Goal: Task Accomplishment & Management: Use online tool/utility

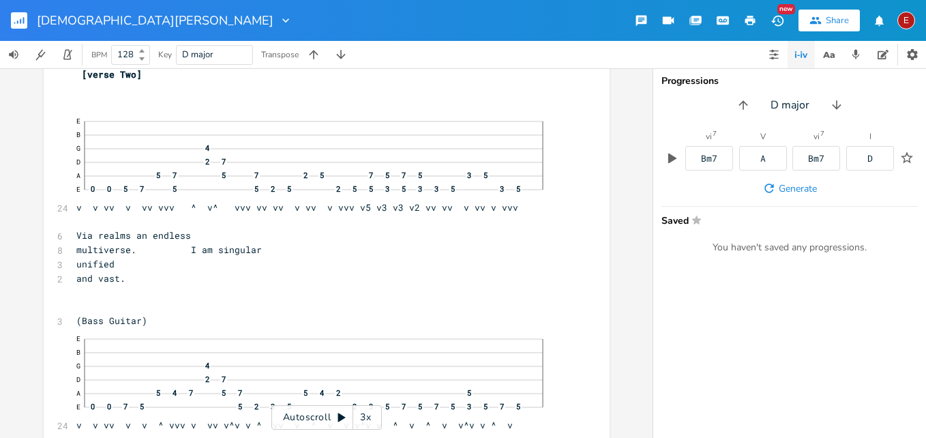
scroll to position [4612, 0]
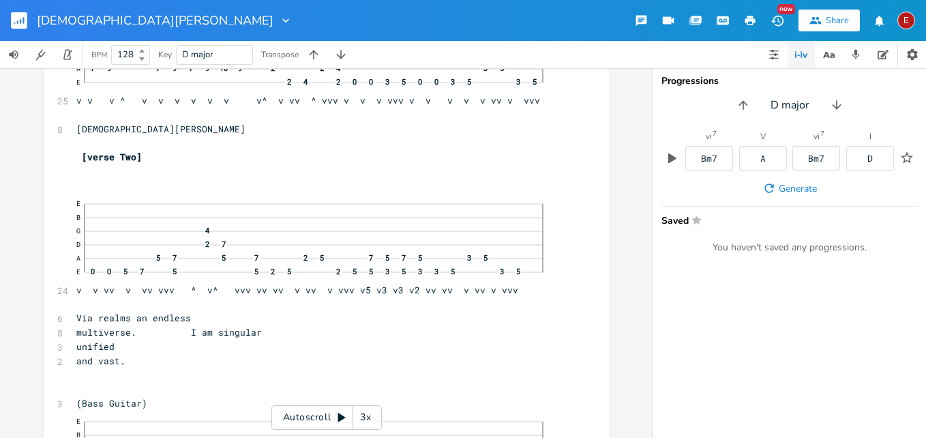
click at [363, 421] on div "3x" at bounding box center [365, 417] width 25 height 25
click at [363, 421] on div "4x" at bounding box center [365, 417] width 25 height 25
click at [341, 420] on icon at bounding box center [342, 417] width 8 height 9
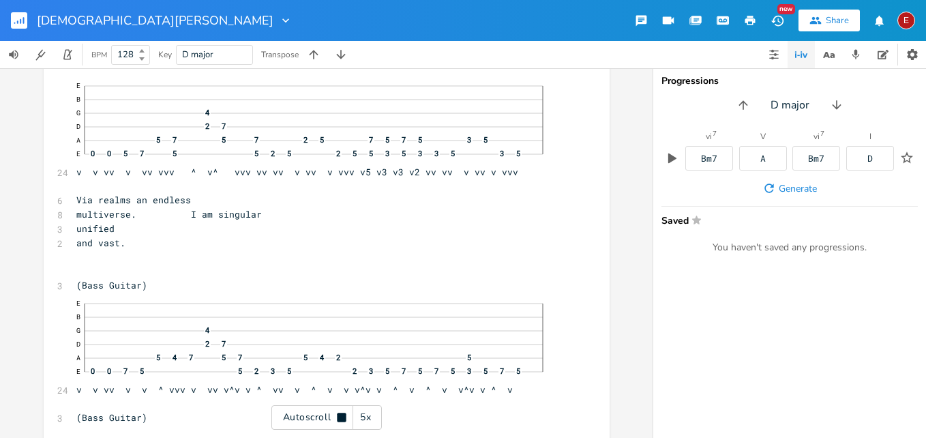
click at [341, 420] on icon at bounding box center [341, 417] width 9 height 9
click at [341, 420] on icon at bounding box center [342, 417] width 8 height 9
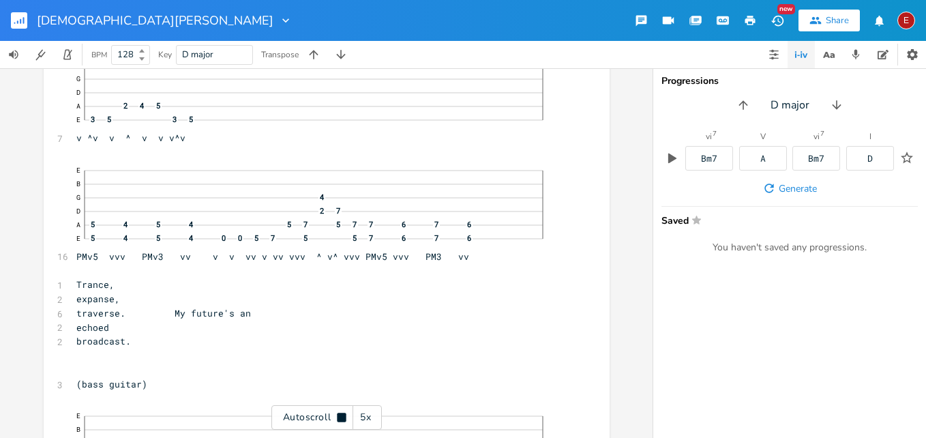
click at [341, 420] on icon at bounding box center [341, 417] width 9 height 9
click at [341, 420] on icon at bounding box center [342, 417] width 8 height 9
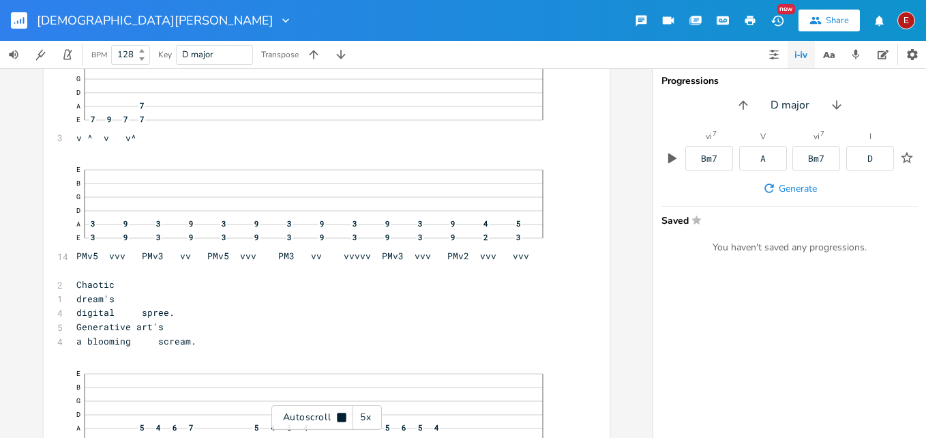
scroll to position [5643, 0]
click at [341, 420] on icon at bounding box center [341, 417] width 9 height 9
click at [341, 414] on icon at bounding box center [341, 417] width 11 height 11
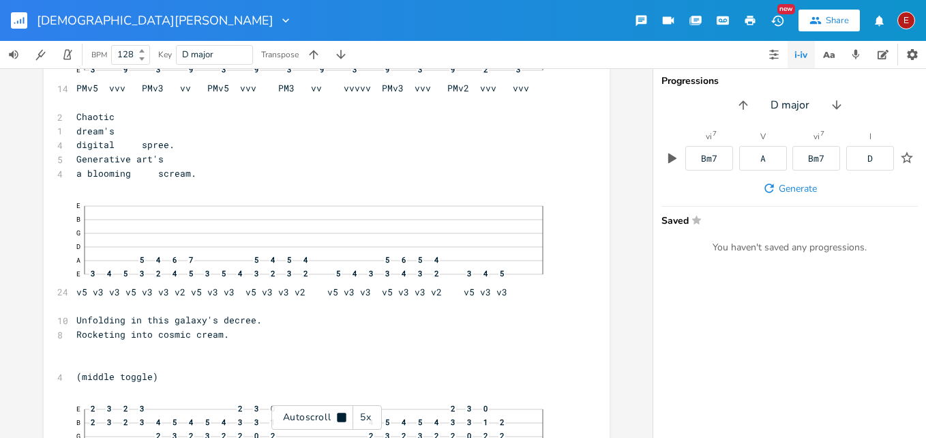
scroll to position [5813, 0]
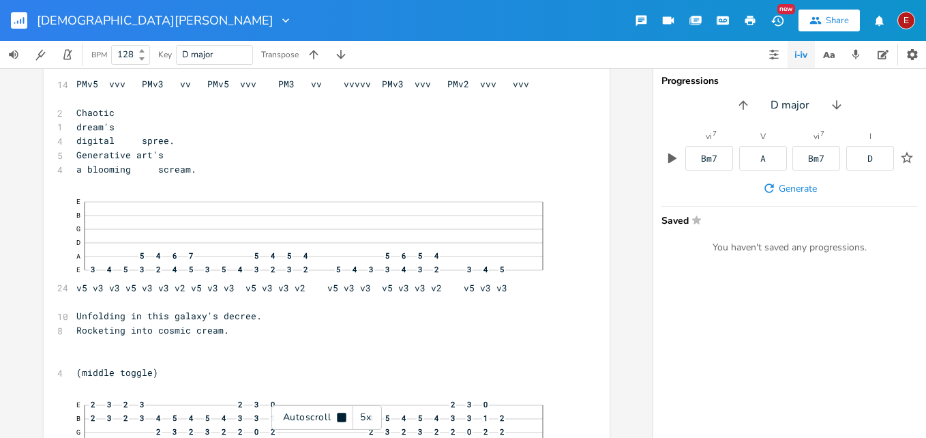
click at [341, 414] on icon at bounding box center [341, 417] width 9 height 9
click at [341, 413] on icon at bounding box center [341, 417] width 11 height 11
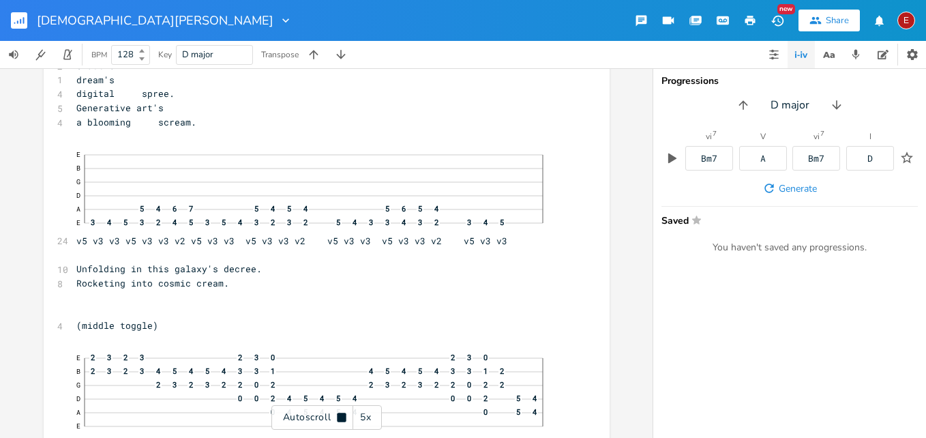
click at [341, 413] on icon at bounding box center [341, 417] width 9 height 9
click at [341, 413] on icon at bounding box center [341, 417] width 11 height 11
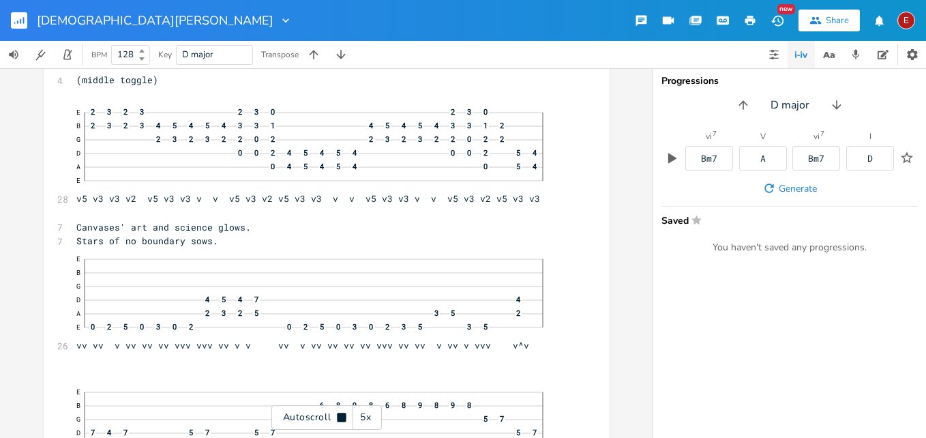
scroll to position [6107, 0]
click at [341, 413] on icon at bounding box center [341, 417] width 9 height 9
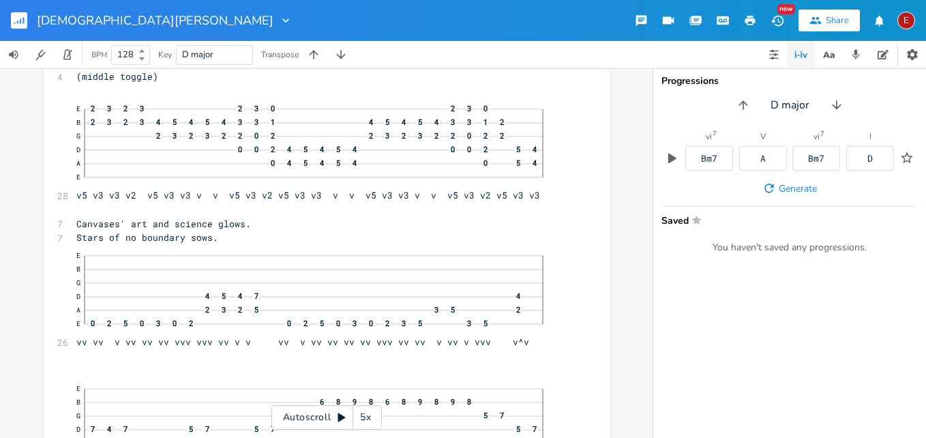
click at [341, 413] on icon at bounding box center [341, 417] width 11 height 11
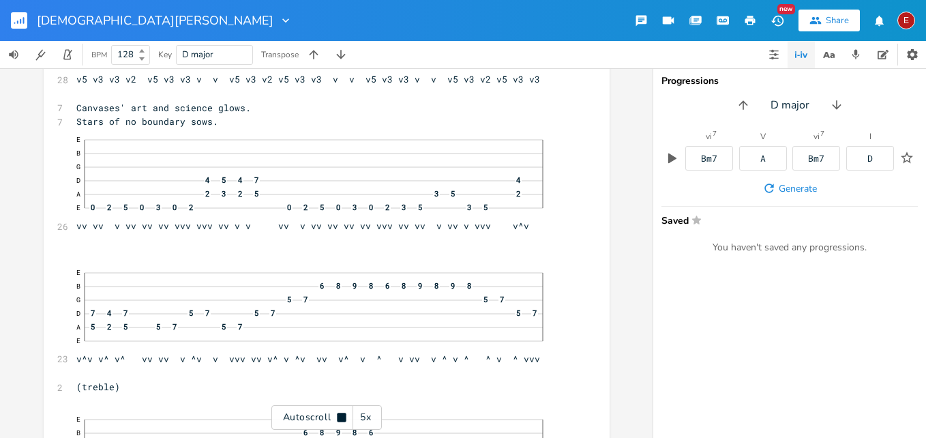
scroll to position [6227, 0]
click at [341, 413] on icon at bounding box center [341, 417] width 9 height 9
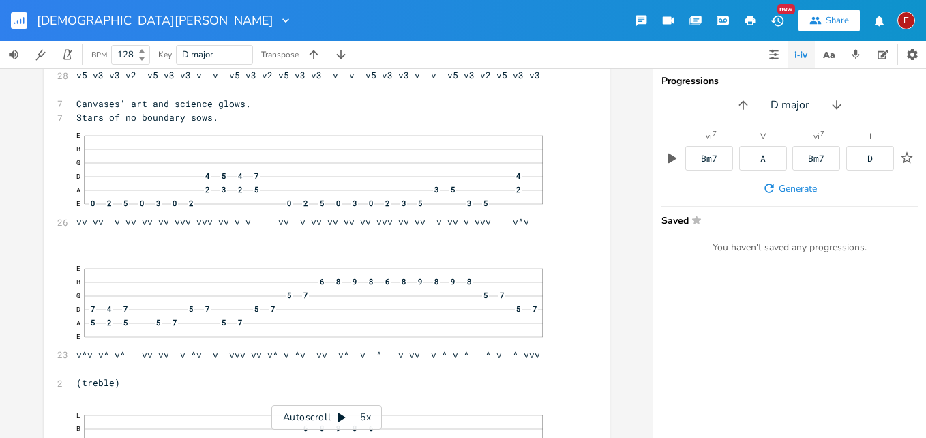
click at [341, 413] on icon at bounding box center [341, 417] width 11 height 11
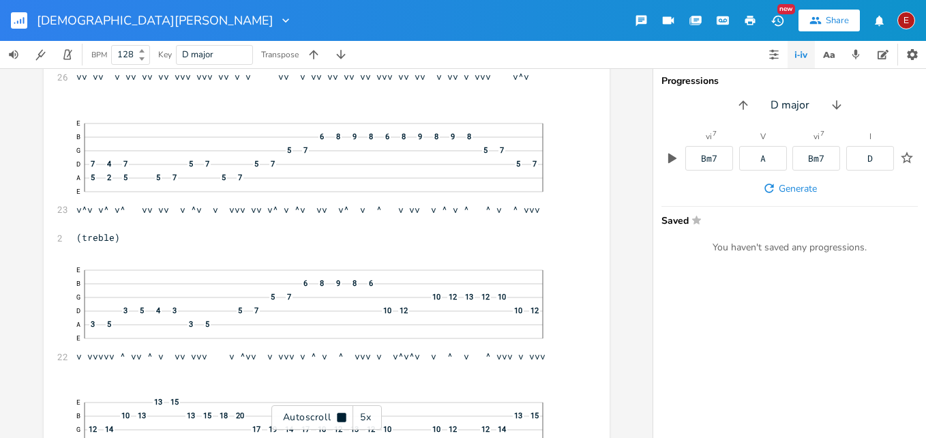
click at [341, 413] on icon at bounding box center [341, 417] width 9 height 9
click at [341, 413] on icon at bounding box center [341, 417] width 11 height 11
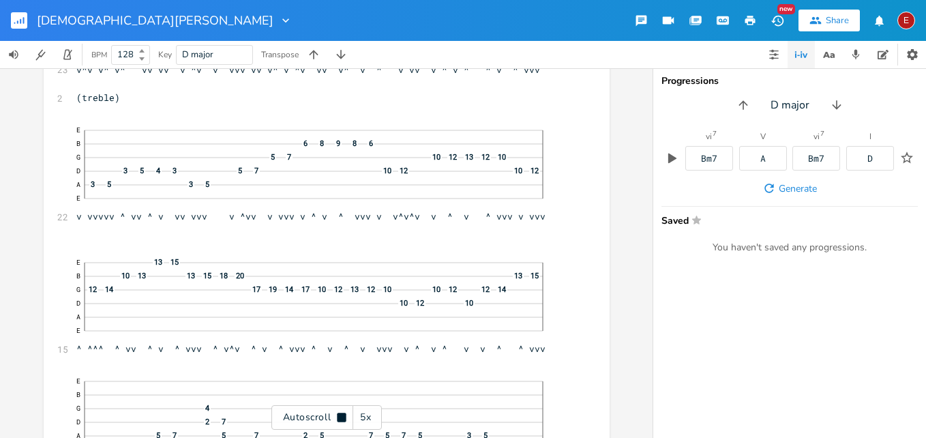
click at [341, 413] on icon at bounding box center [341, 417] width 9 height 9
click at [341, 413] on icon at bounding box center [341, 417] width 11 height 11
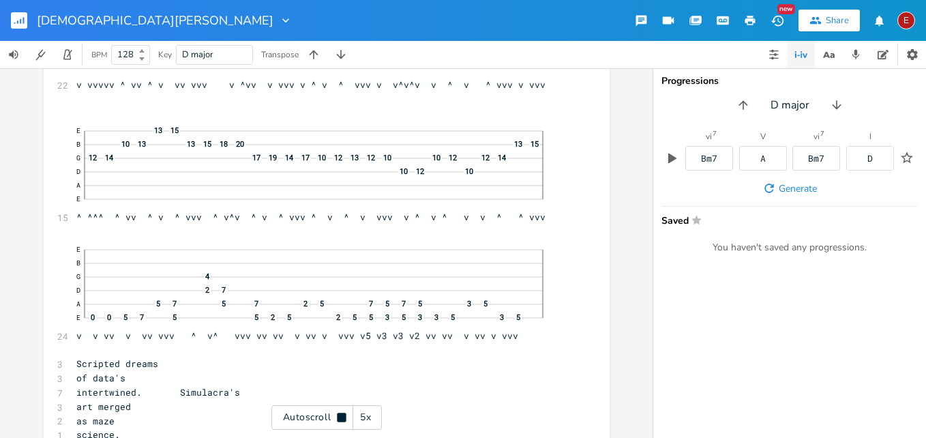
click at [341, 413] on icon at bounding box center [341, 417] width 9 height 9
click at [341, 413] on icon at bounding box center [341, 417] width 11 height 11
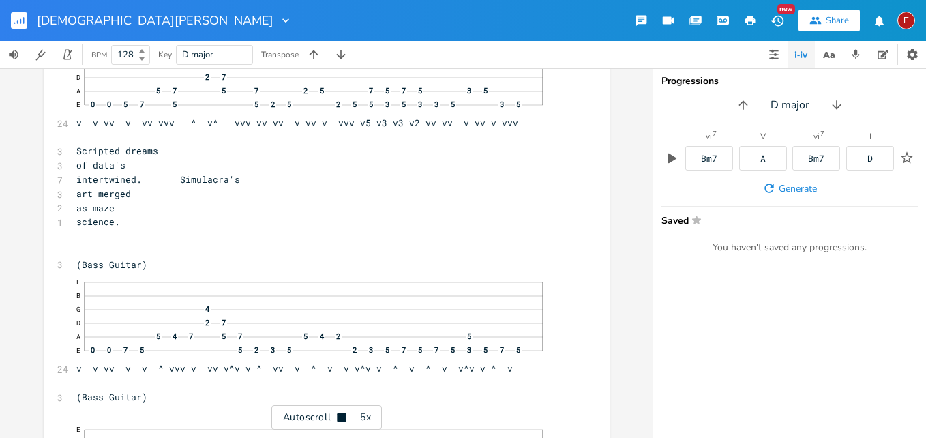
scroll to position [6860, 0]
click at [341, 413] on icon at bounding box center [341, 417] width 9 height 9
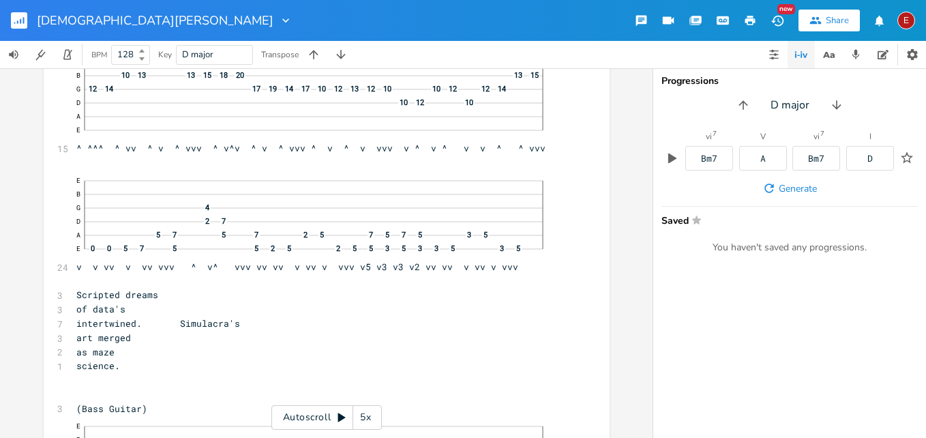
scroll to position [6795, 0]
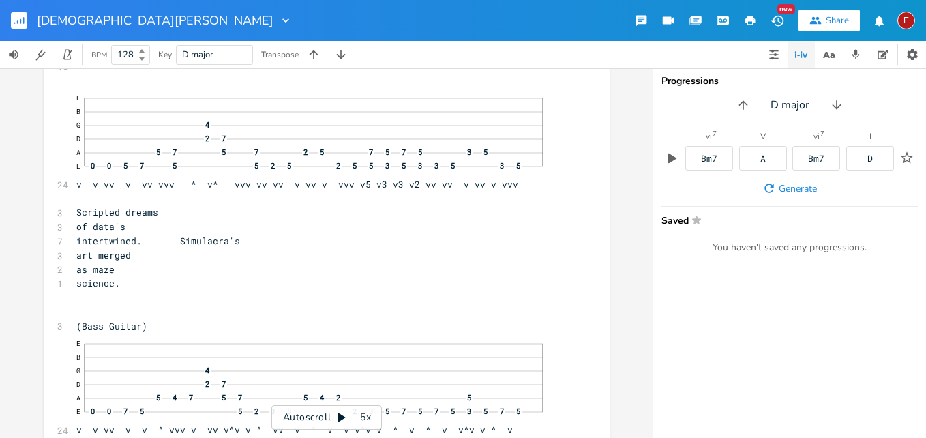
click at [342, 415] on icon at bounding box center [341, 417] width 11 height 11
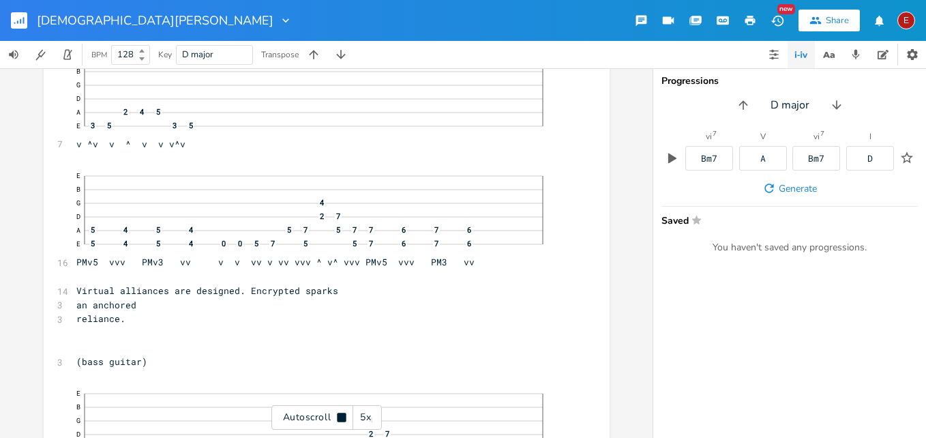
click at [342, 415] on icon at bounding box center [341, 417] width 9 height 9
click at [342, 415] on icon at bounding box center [341, 417] width 11 height 11
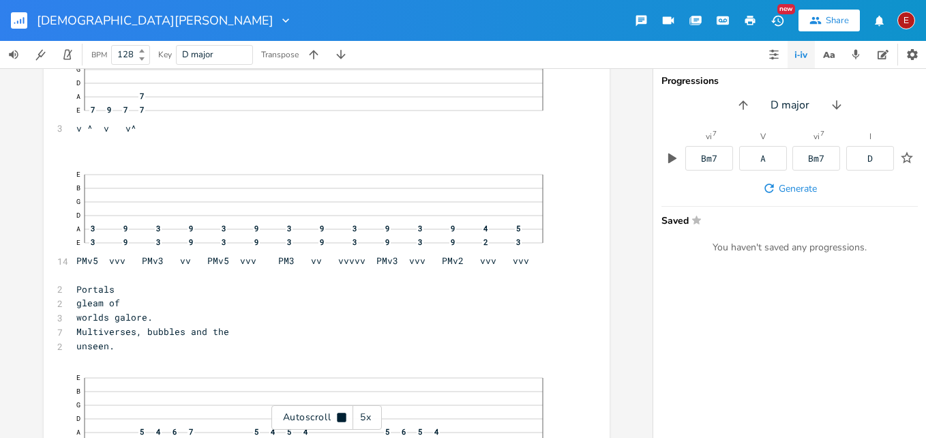
click at [342, 415] on icon at bounding box center [341, 417] width 9 height 9
click at [342, 415] on icon at bounding box center [341, 417] width 11 height 11
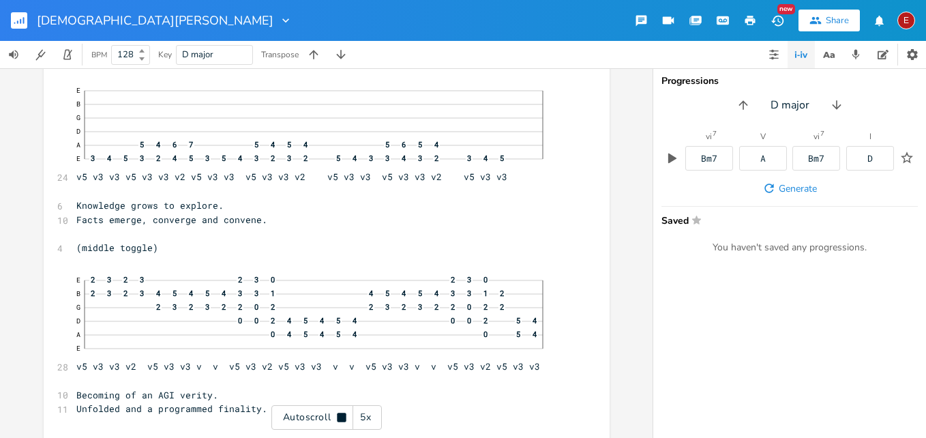
click at [342, 415] on icon at bounding box center [341, 417] width 9 height 9
click at [342, 415] on icon at bounding box center [341, 417] width 11 height 11
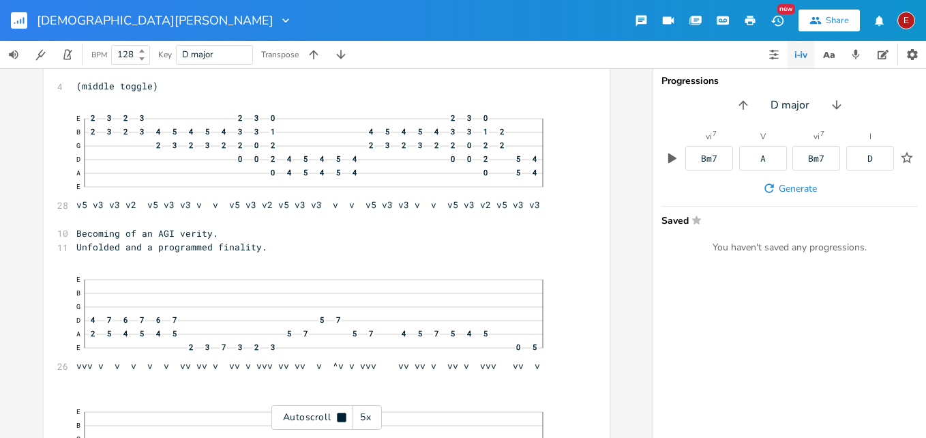
scroll to position [8179, 0]
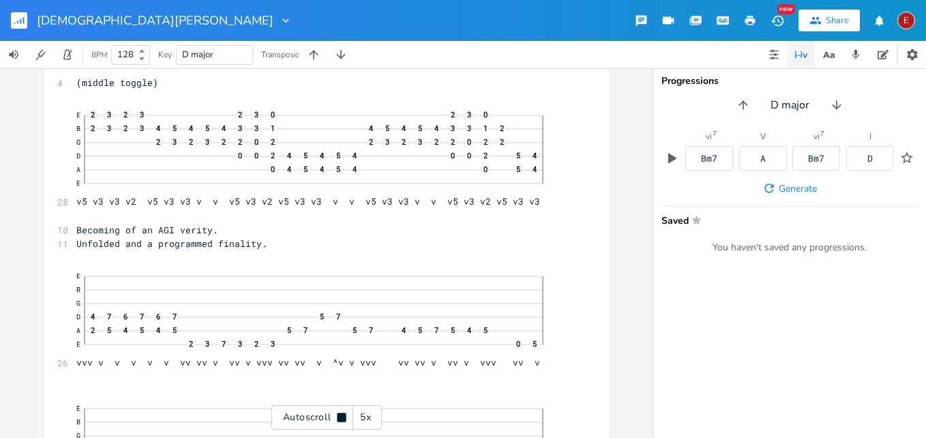
click at [342, 415] on icon at bounding box center [341, 417] width 9 height 9
click at [342, 415] on icon at bounding box center [341, 417] width 11 height 11
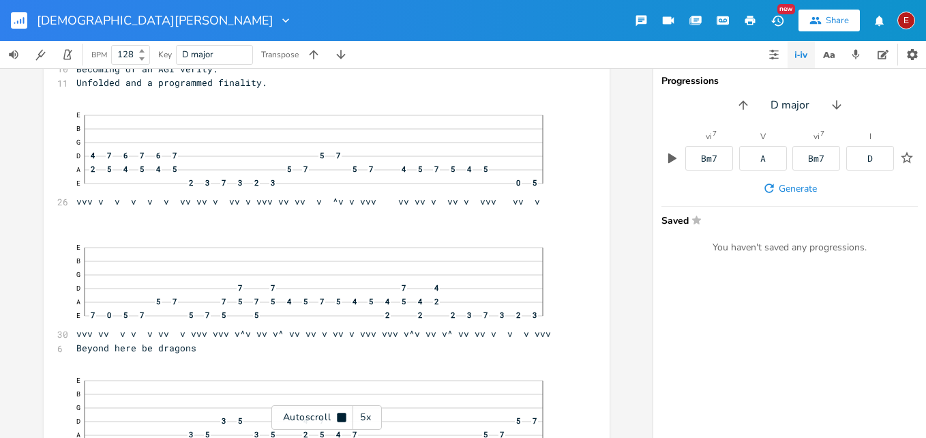
scroll to position [8342, 0]
click at [342, 415] on icon at bounding box center [341, 417] width 9 height 9
click at [342, 415] on icon at bounding box center [341, 417] width 11 height 11
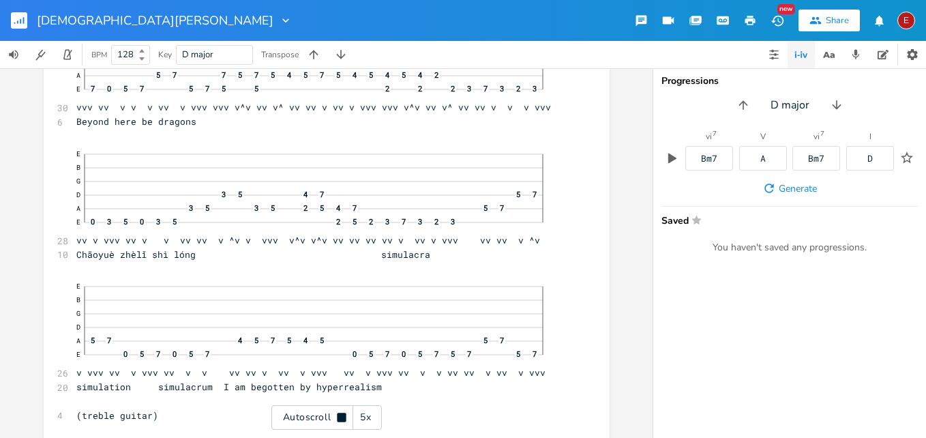
scroll to position [8569, 0]
click at [342, 415] on icon at bounding box center [341, 417] width 9 height 9
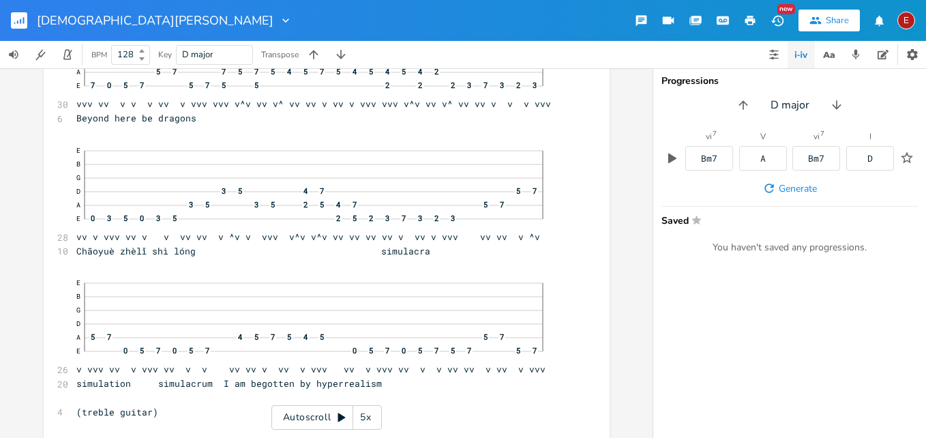
click at [342, 415] on icon at bounding box center [341, 417] width 11 height 11
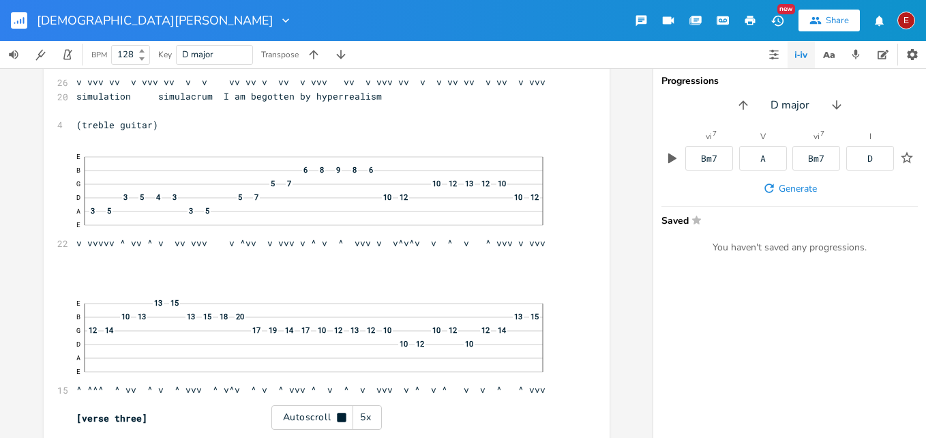
scroll to position [8860, 0]
click at [342, 415] on icon at bounding box center [341, 417] width 9 height 9
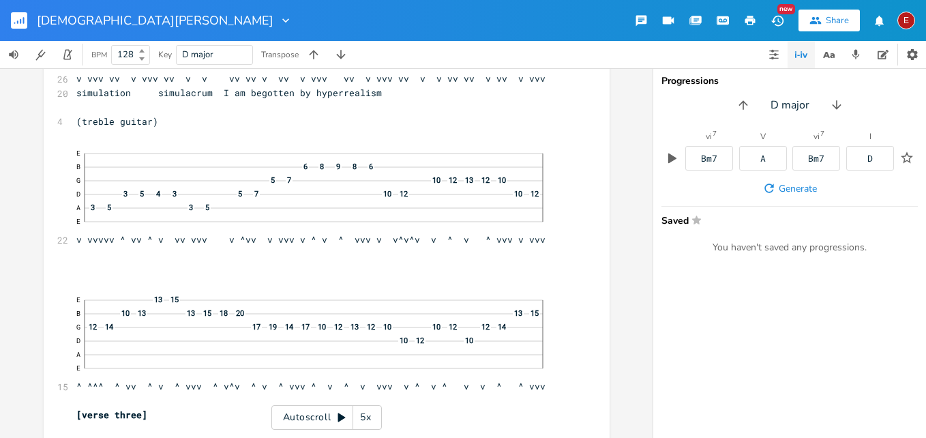
click at [342, 415] on icon at bounding box center [341, 417] width 11 height 11
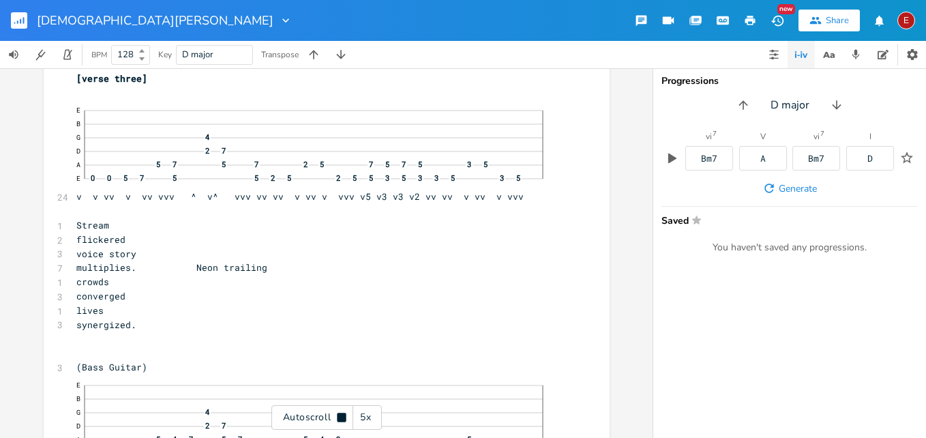
scroll to position [9199, 0]
click at [342, 415] on icon at bounding box center [341, 417] width 9 height 9
click at [342, 415] on icon at bounding box center [341, 417] width 11 height 11
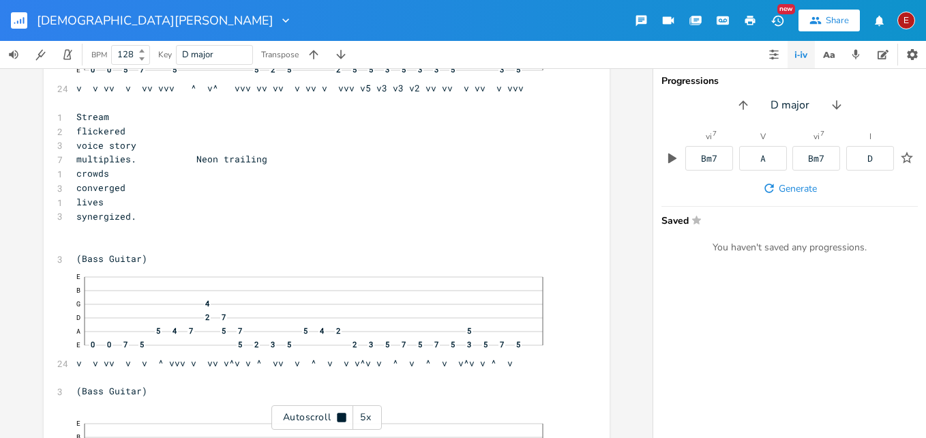
click at [342, 415] on icon at bounding box center [341, 417] width 9 height 9
click at [342, 415] on icon at bounding box center [341, 417] width 11 height 11
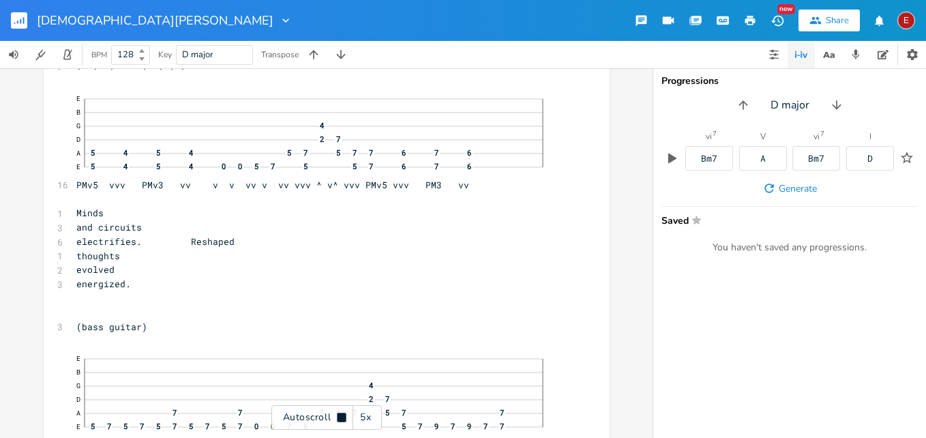
click at [342, 415] on icon at bounding box center [341, 417] width 9 height 9
click at [342, 415] on icon at bounding box center [341, 417] width 11 height 11
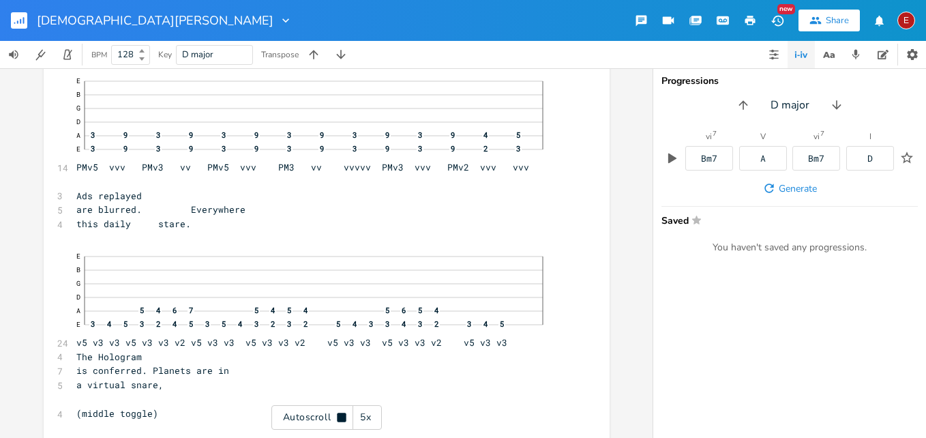
click at [342, 415] on icon at bounding box center [341, 417] width 9 height 9
click at [342, 415] on icon at bounding box center [341, 417] width 11 height 11
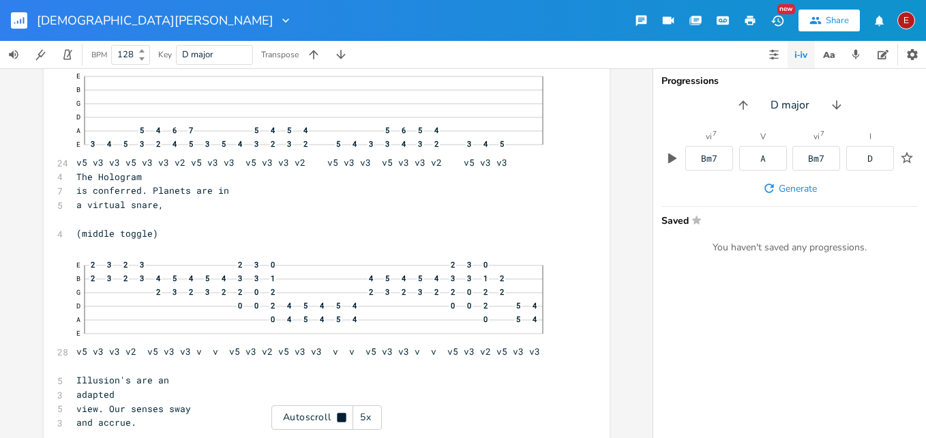
click at [342, 415] on icon at bounding box center [341, 417] width 9 height 9
click at [342, 415] on icon at bounding box center [341, 417] width 11 height 11
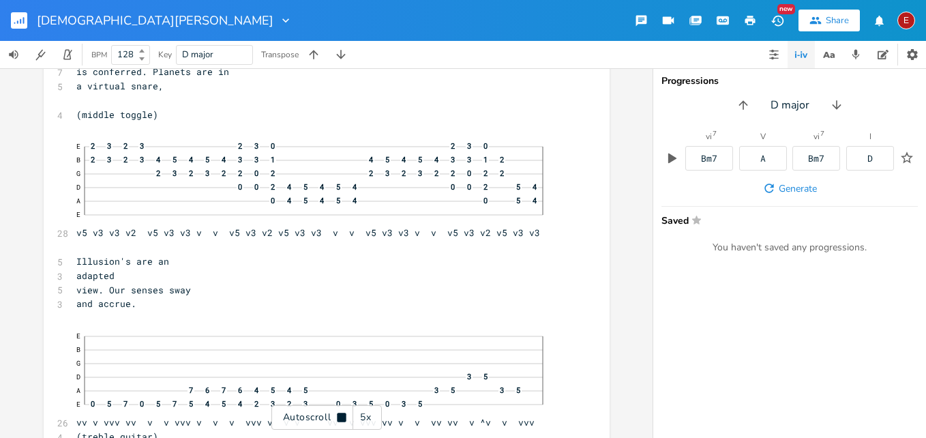
click at [342, 415] on icon at bounding box center [341, 417] width 9 height 9
click at [342, 415] on icon at bounding box center [341, 417] width 11 height 11
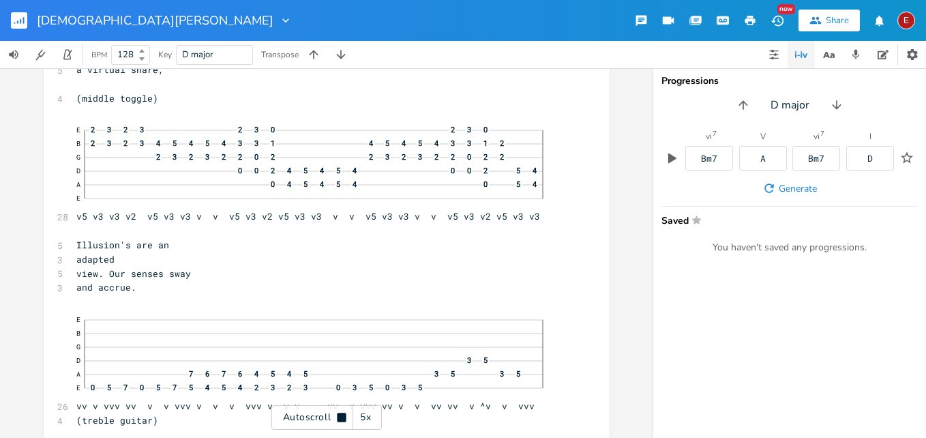
click at [342, 415] on icon at bounding box center [341, 417] width 9 height 9
click at [342, 415] on icon at bounding box center [341, 417] width 11 height 11
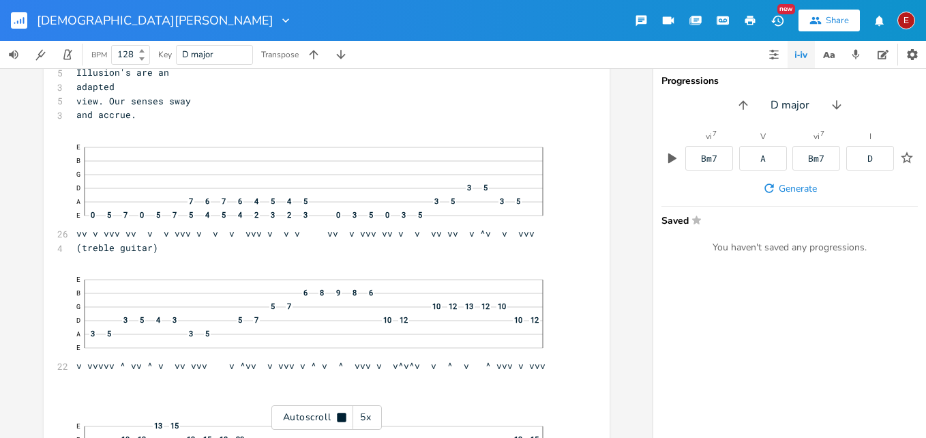
scroll to position [10781, 0]
click at [342, 415] on icon at bounding box center [341, 417] width 9 height 9
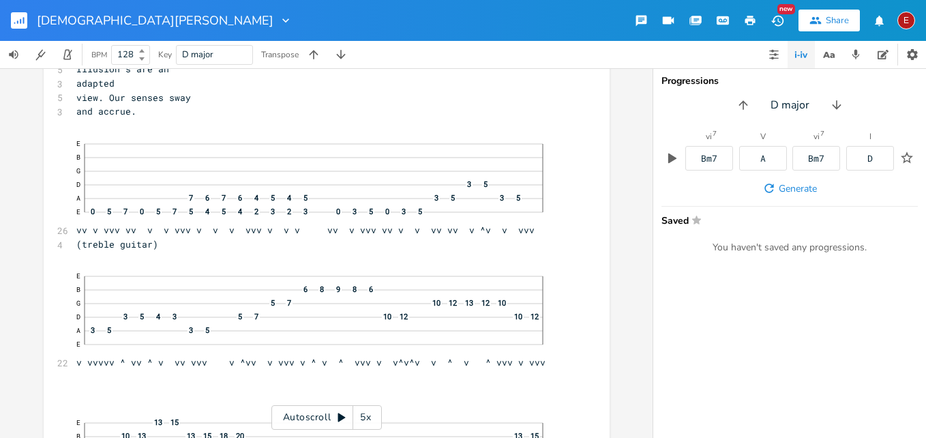
click at [342, 415] on icon at bounding box center [341, 417] width 11 height 11
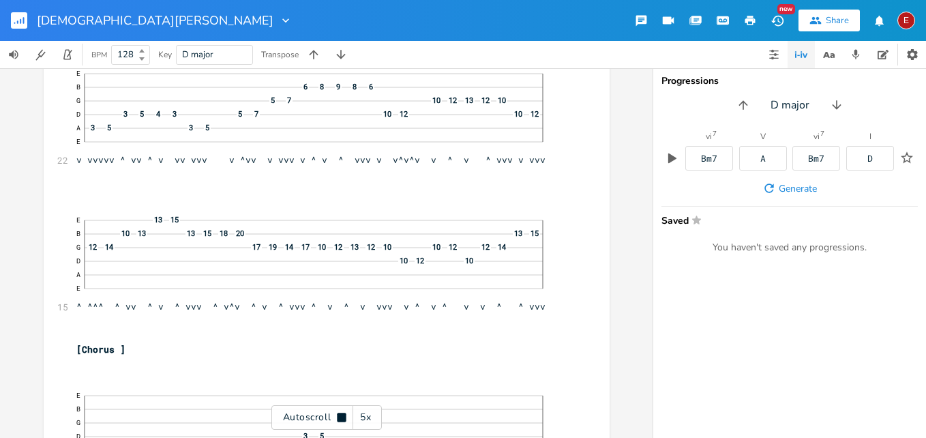
scroll to position [10987, 0]
click at [342, 415] on icon at bounding box center [341, 417] width 9 height 9
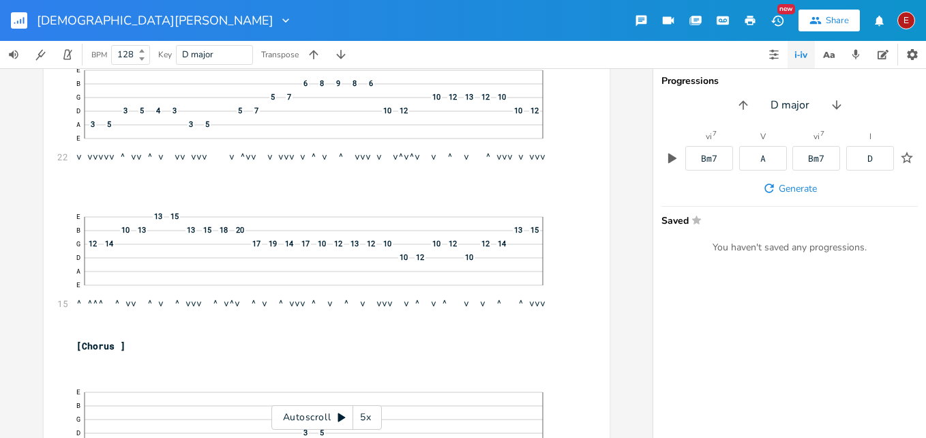
click at [342, 415] on icon at bounding box center [341, 417] width 11 height 11
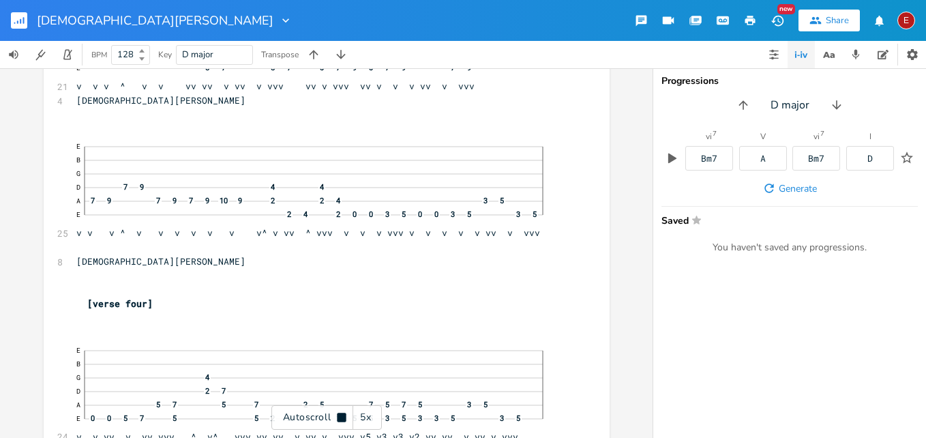
click at [342, 415] on icon at bounding box center [341, 417] width 9 height 9
click at [342, 415] on icon at bounding box center [341, 417] width 11 height 11
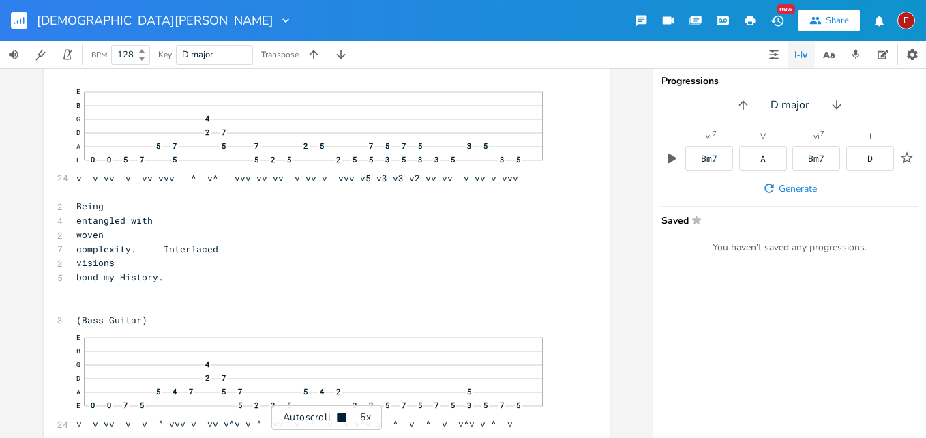
scroll to position [11905, 0]
click at [342, 415] on icon at bounding box center [341, 417] width 9 height 9
click at [342, 415] on icon at bounding box center [341, 417] width 11 height 11
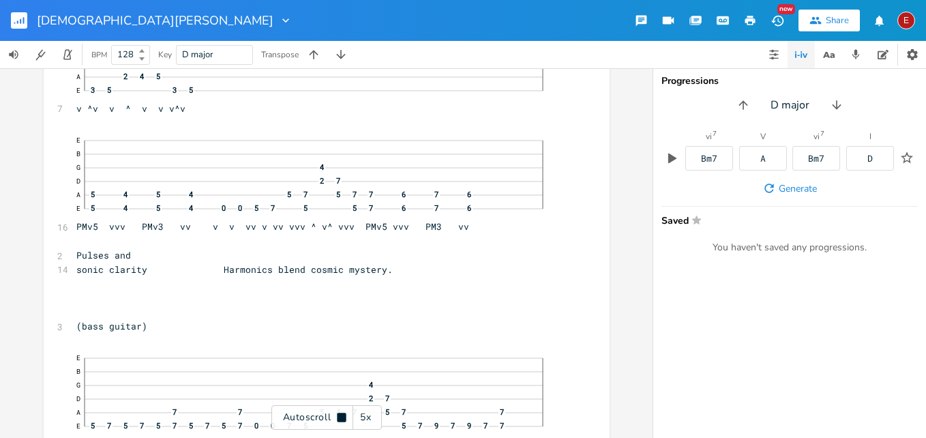
click at [342, 415] on icon at bounding box center [341, 417] width 9 height 9
click at [342, 415] on icon at bounding box center [341, 417] width 11 height 11
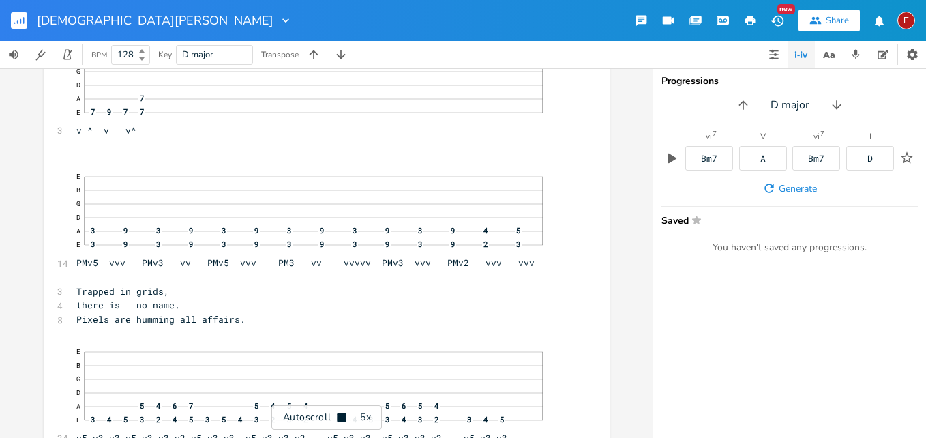
click at [342, 415] on icon at bounding box center [341, 417] width 9 height 9
click at [342, 415] on icon at bounding box center [341, 417] width 11 height 11
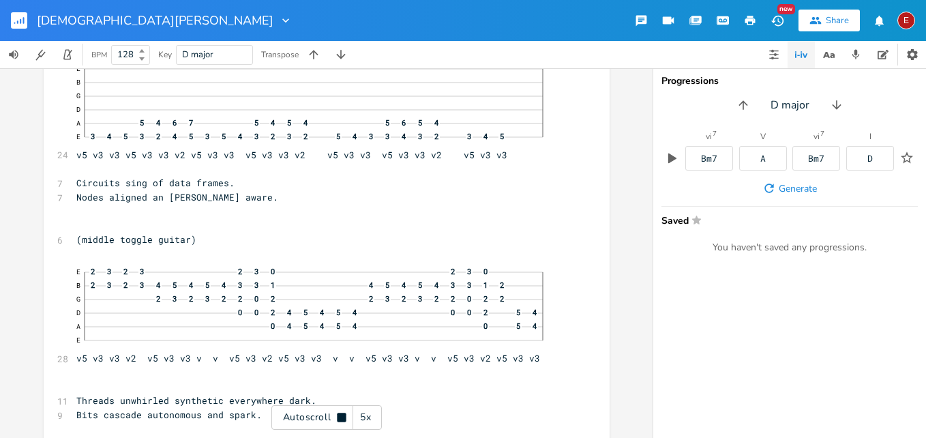
scroll to position [13112, 0]
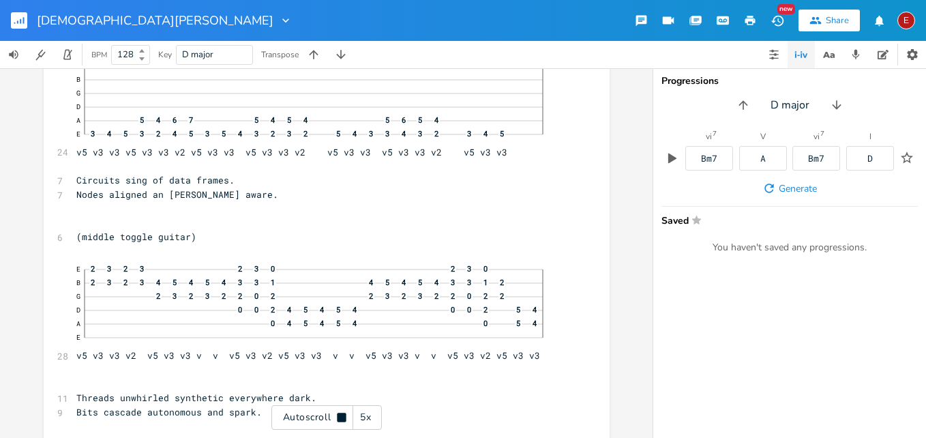
click at [342, 415] on icon at bounding box center [341, 417] width 9 height 9
click at [342, 415] on icon at bounding box center [341, 417] width 11 height 11
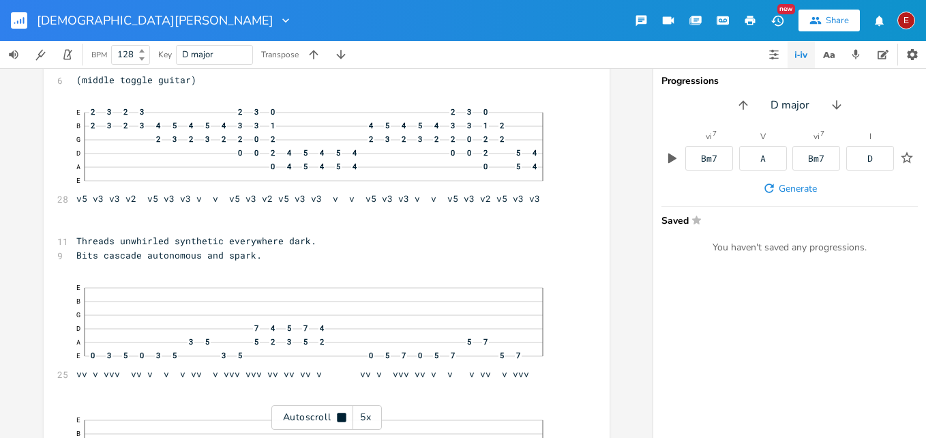
click at [342, 415] on icon at bounding box center [341, 417] width 9 height 9
click at [342, 415] on icon at bounding box center [341, 417] width 11 height 11
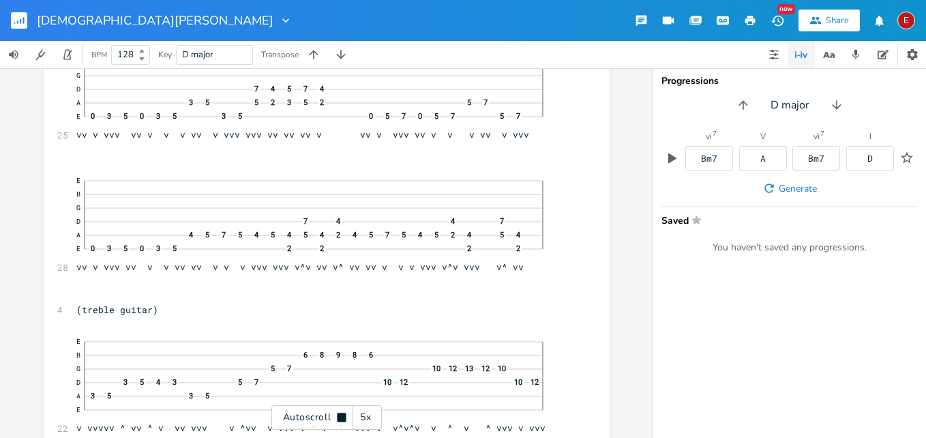
click at [342, 415] on icon at bounding box center [341, 417] width 9 height 9
click at [342, 415] on icon at bounding box center [341, 417] width 11 height 11
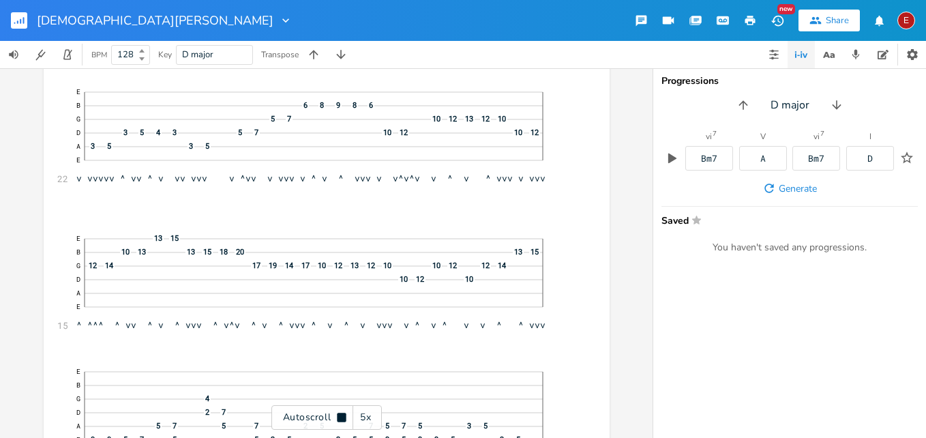
click at [342, 415] on icon at bounding box center [341, 417] width 9 height 9
click at [342, 415] on icon at bounding box center [341, 417] width 11 height 11
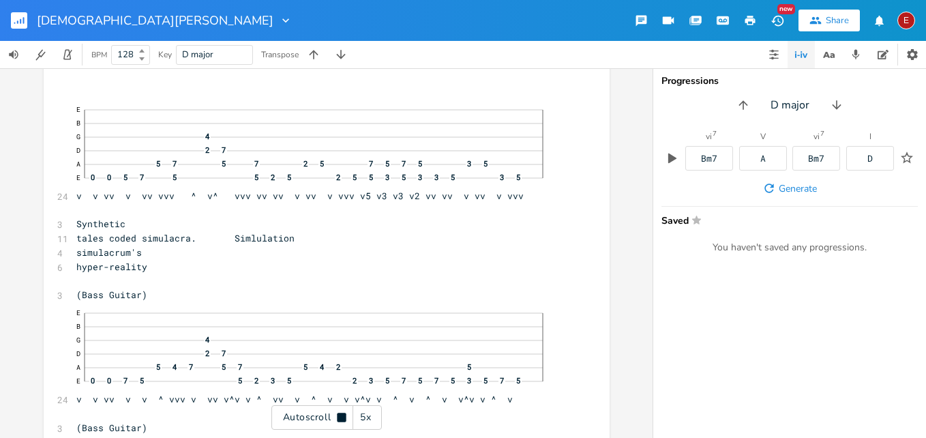
click at [342, 415] on icon at bounding box center [341, 417] width 9 height 9
click at [342, 415] on icon at bounding box center [341, 417] width 11 height 11
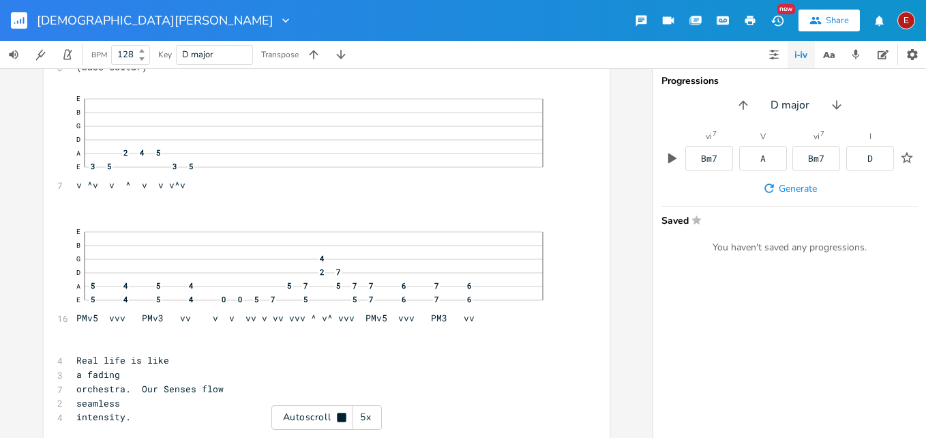
click at [342, 415] on icon at bounding box center [341, 417] width 9 height 9
click at [342, 415] on icon at bounding box center [341, 417] width 11 height 11
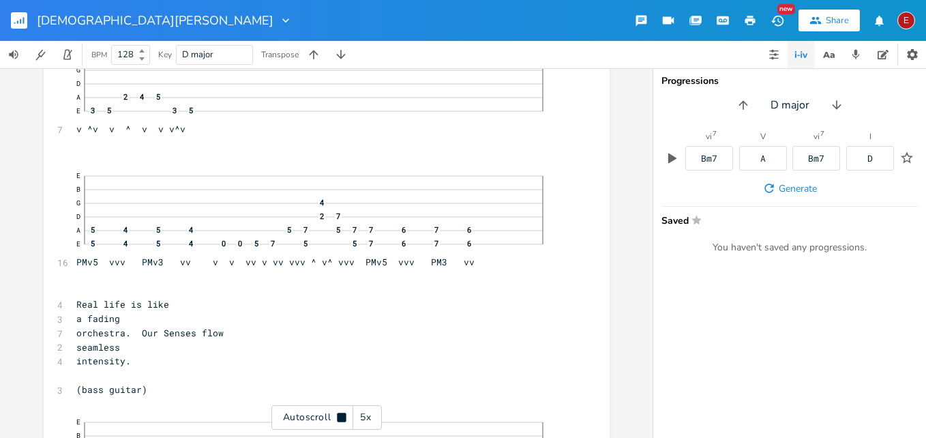
click at [342, 415] on icon at bounding box center [341, 417] width 9 height 9
click at [342, 415] on icon at bounding box center [341, 417] width 11 height 11
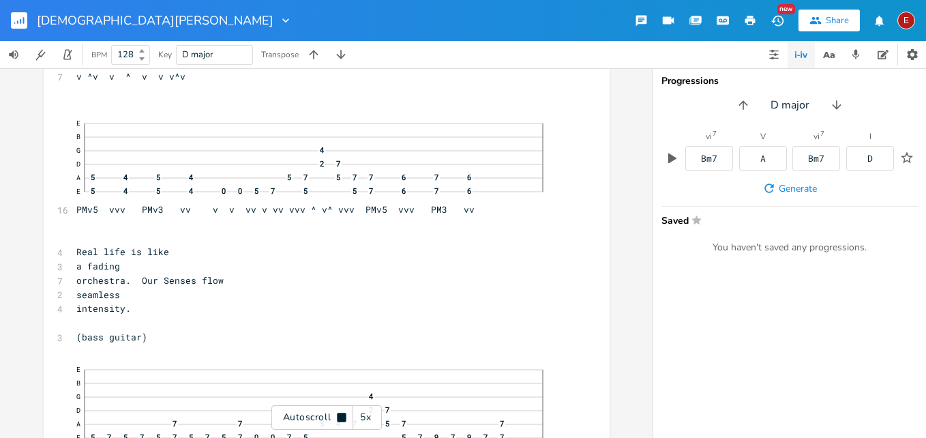
click at [342, 415] on icon at bounding box center [341, 417] width 9 height 9
click at [342, 415] on icon at bounding box center [341, 417] width 11 height 11
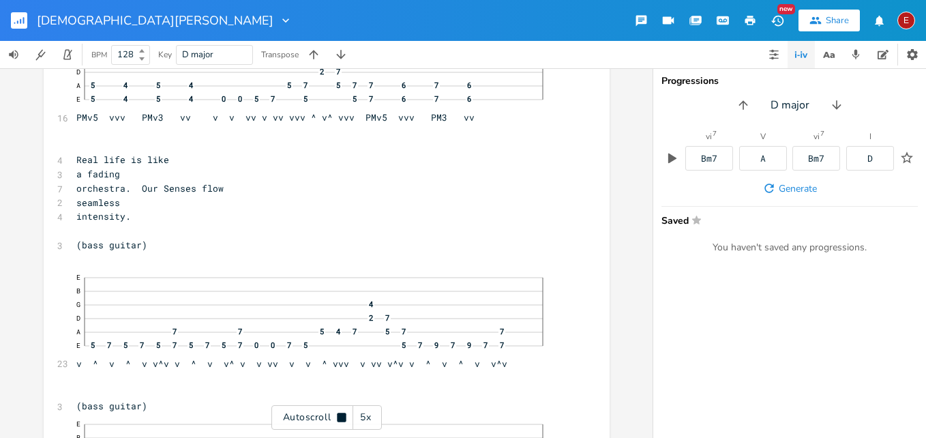
click at [342, 415] on icon at bounding box center [341, 417] width 9 height 9
click at [342, 415] on icon at bounding box center [341, 417] width 11 height 11
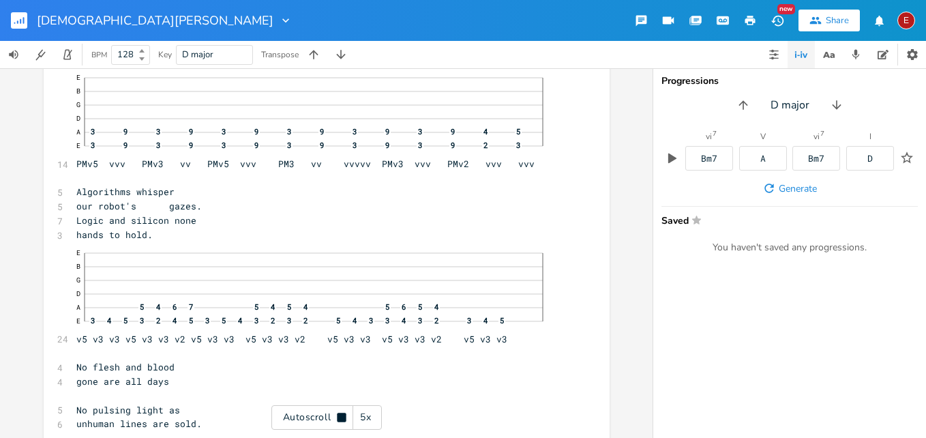
scroll to position [15077, 0]
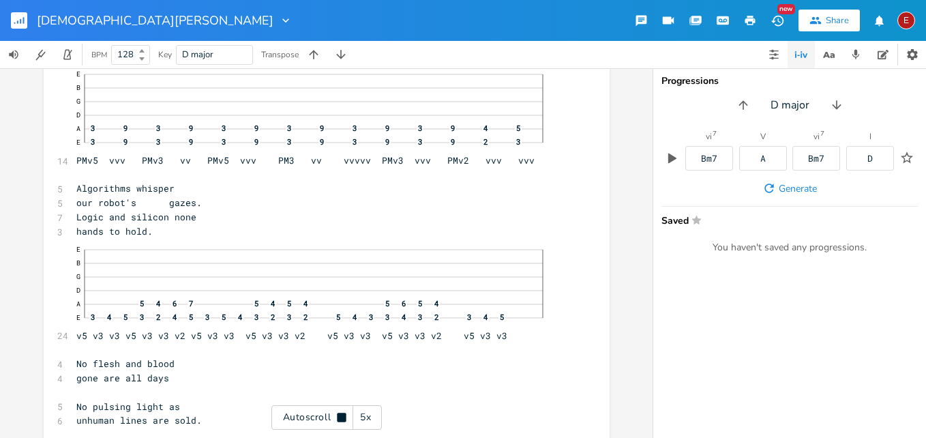
click at [342, 415] on icon at bounding box center [341, 417] width 9 height 9
click at [342, 415] on icon at bounding box center [341, 417] width 11 height 11
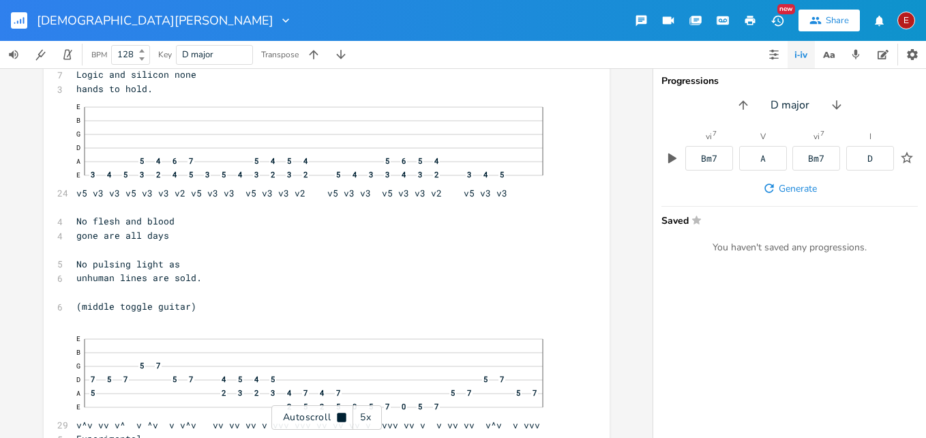
click at [342, 415] on icon at bounding box center [341, 417] width 9 height 9
click at [342, 415] on icon at bounding box center [341, 417] width 11 height 11
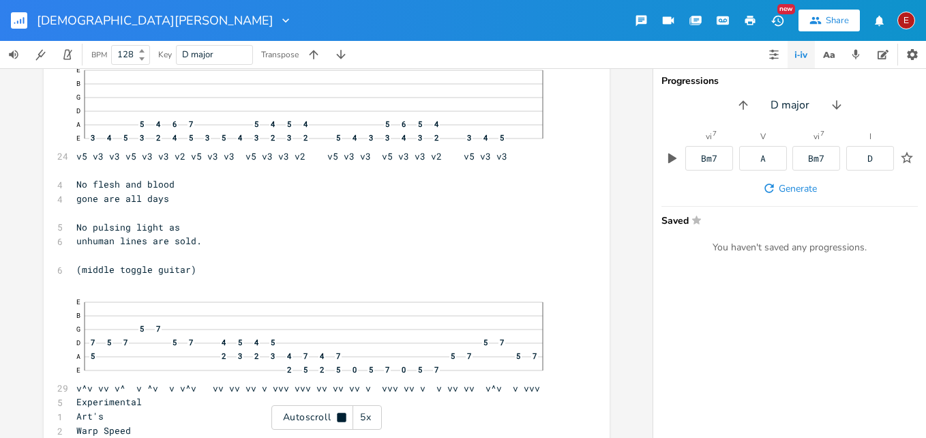
click at [342, 415] on icon at bounding box center [341, 417] width 9 height 9
click at [342, 415] on icon at bounding box center [341, 417] width 11 height 11
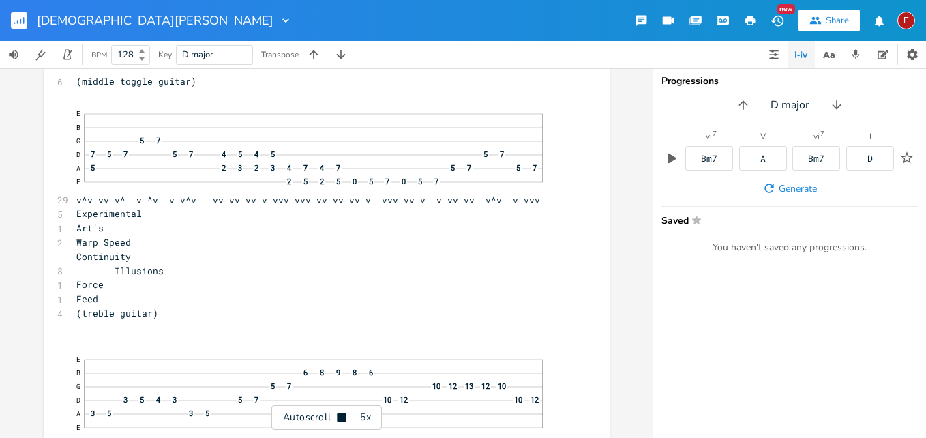
click at [342, 415] on icon at bounding box center [341, 417] width 9 height 9
click at [342, 415] on icon at bounding box center [341, 417] width 11 height 11
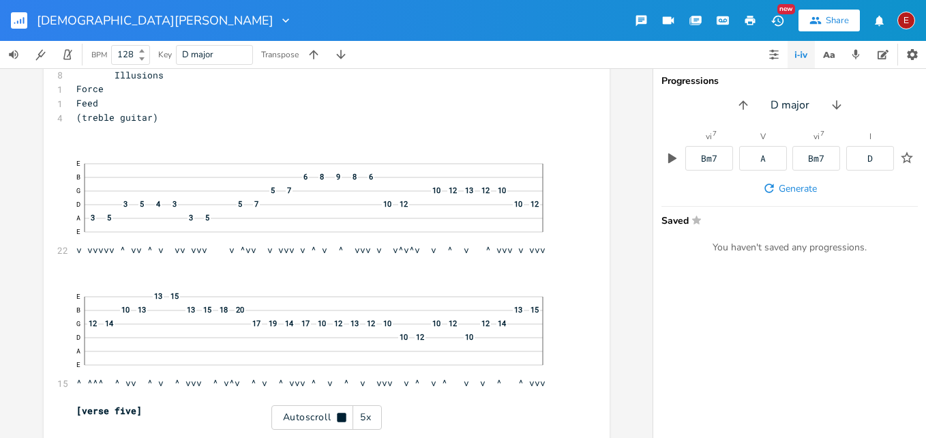
click at [342, 415] on icon at bounding box center [341, 417] width 9 height 9
click at [342, 415] on icon at bounding box center [341, 417] width 11 height 11
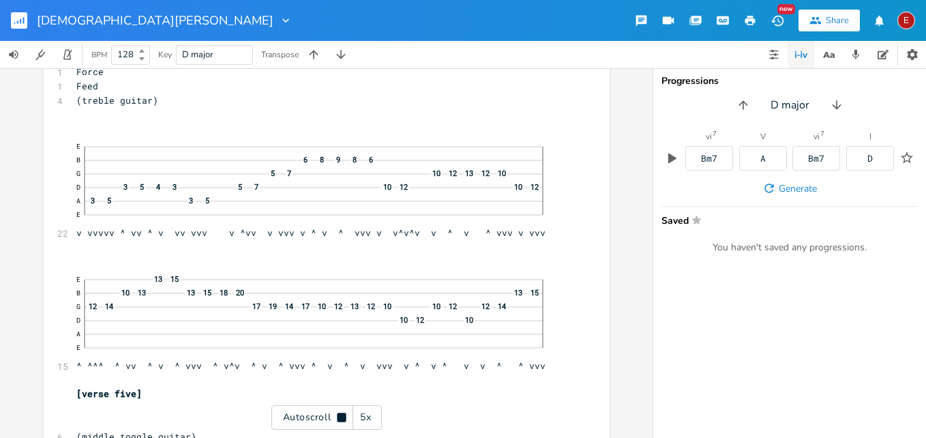
click at [342, 415] on icon at bounding box center [341, 417] width 9 height 9
click at [342, 415] on icon at bounding box center [341, 417] width 11 height 11
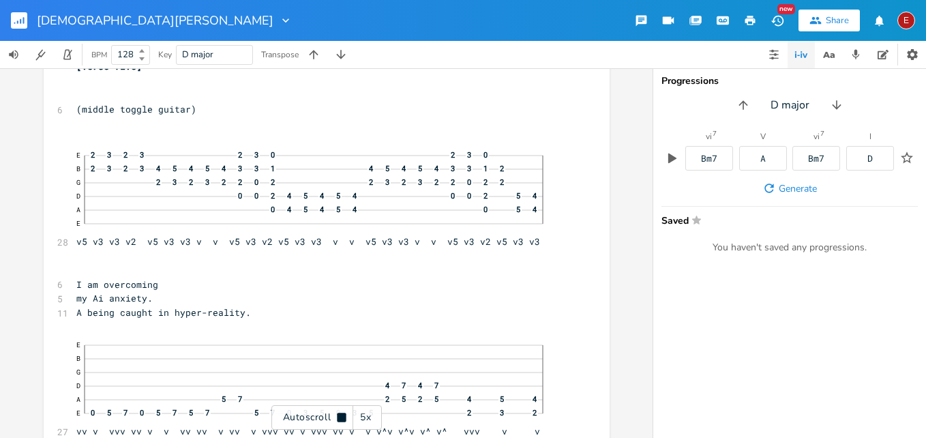
scroll to position [15988, 0]
click at [342, 415] on icon at bounding box center [341, 417] width 9 height 9
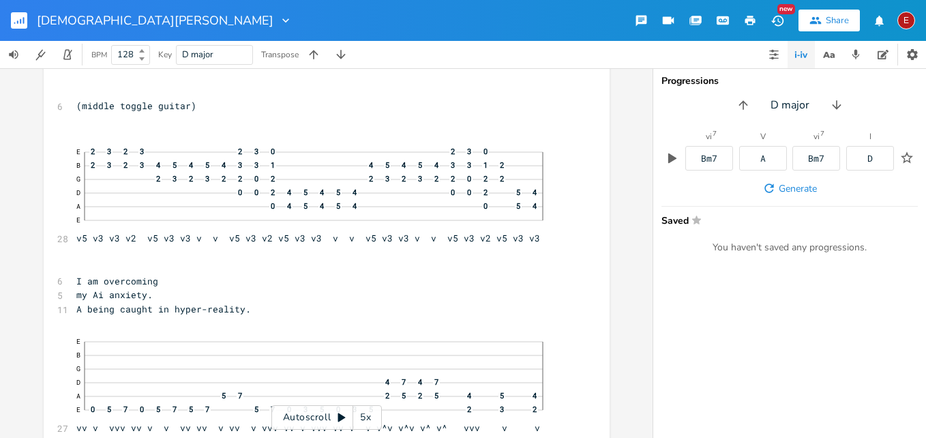
click at [341, 416] on icon at bounding box center [342, 417] width 8 height 9
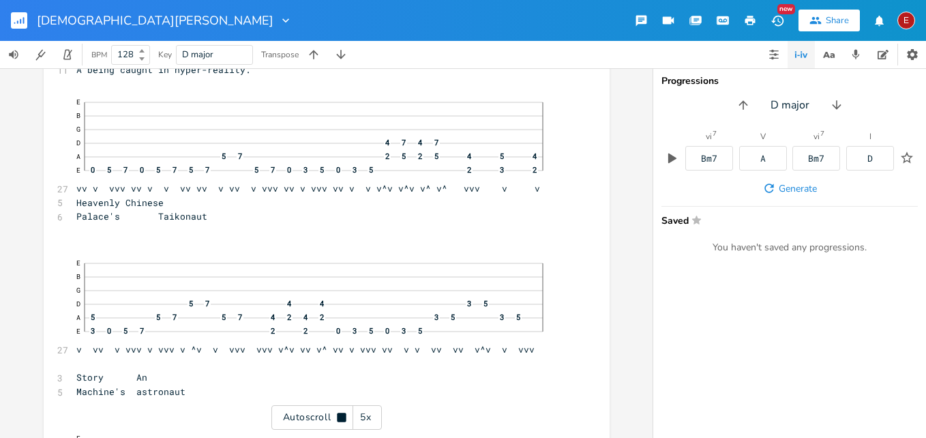
scroll to position [16232, 0]
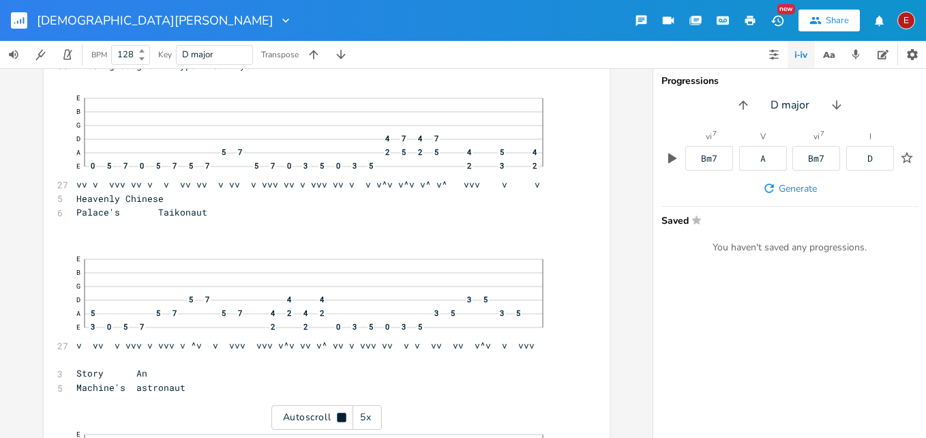
click at [341, 416] on icon at bounding box center [341, 417] width 9 height 9
click at [341, 416] on icon at bounding box center [342, 417] width 8 height 9
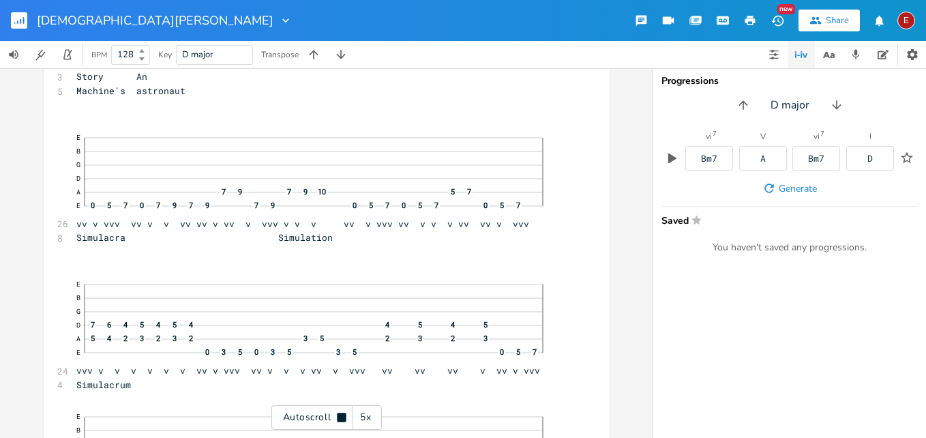
scroll to position [16532, 0]
click at [341, 416] on icon at bounding box center [341, 417] width 9 height 9
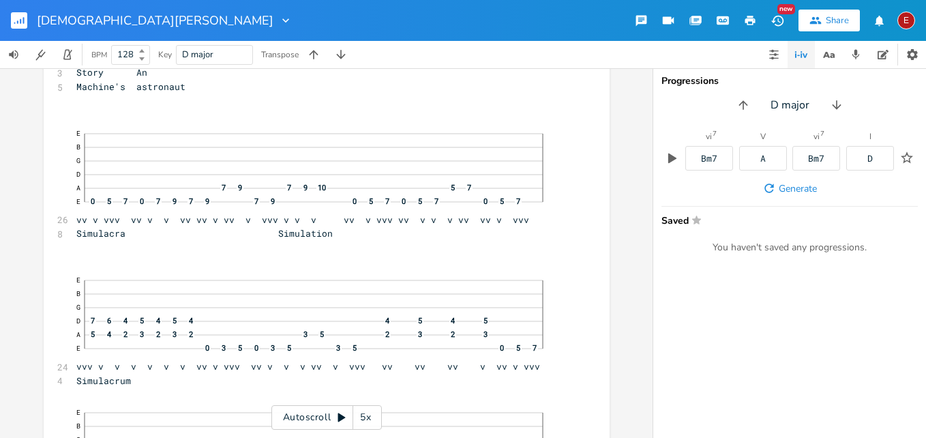
click at [341, 416] on icon at bounding box center [342, 417] width 8 height 9
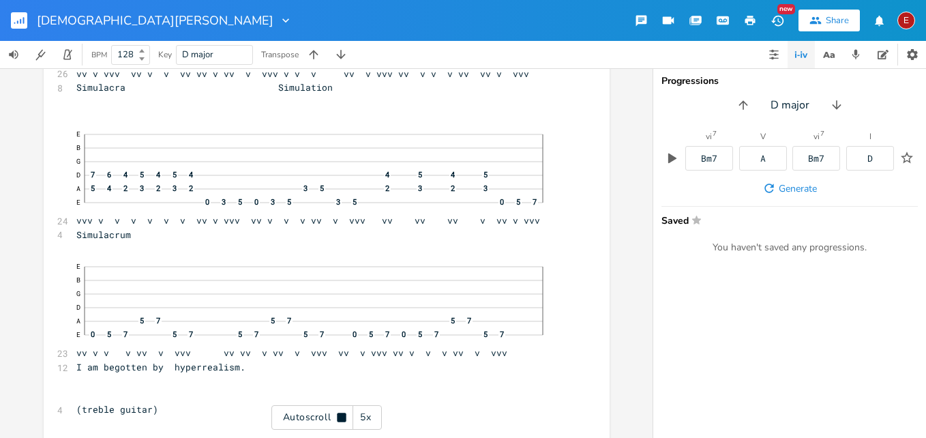
click at [341, 416] on icon at bounding box center [341, 417] width 9 height 9
click at [341, 416] on icon at bounding box center [342, 417] width 8 height 9
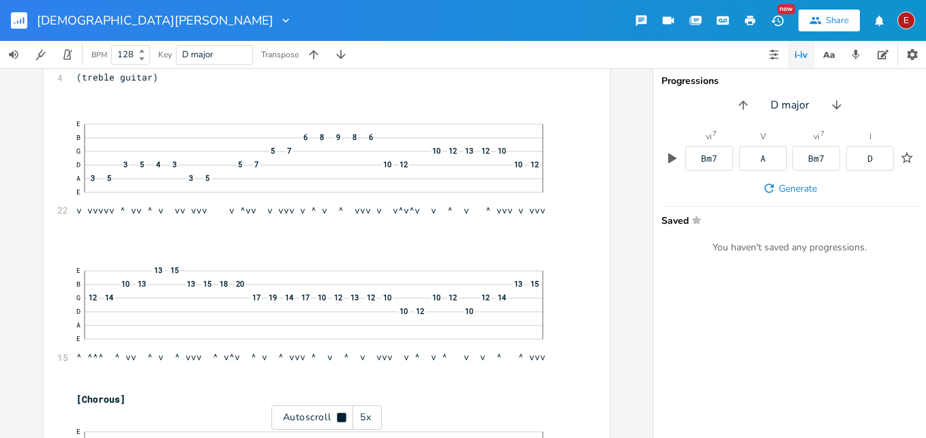
click at [341, 416] on icon at bounding box center [341, 417] width 9 height 9
click at [341, 416] on icon at bounding box center [342, 417] width 8 height 9
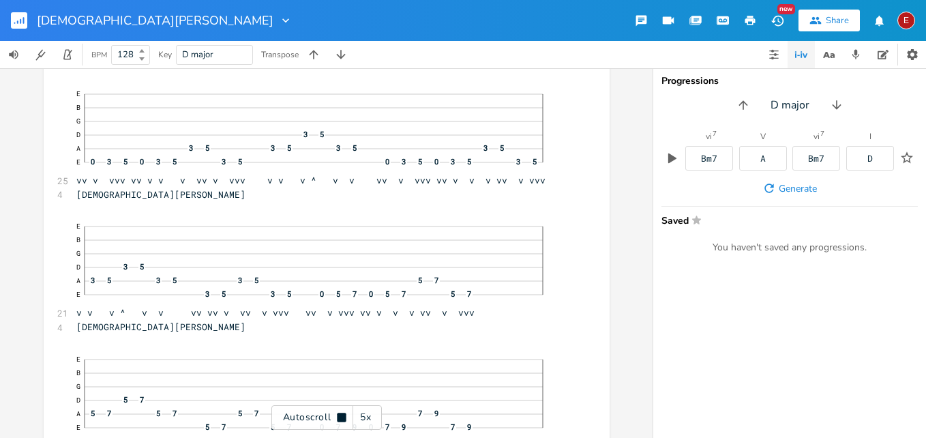
click at [341, 416] on icon at bounding box center [341, 417] width 9 height 9
click at [341, 416] on icon at bounding box center [342, 417] width 8 height 9
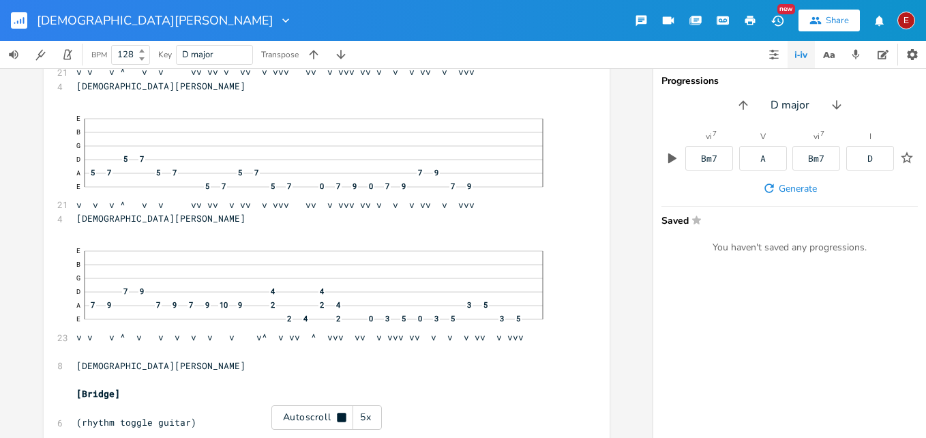
click at [341, 416] on icon at bounding box center [341, 417] width 9 height 9
click at [341, 416] on icon at bounding box center [342, 417] width 8 height 9
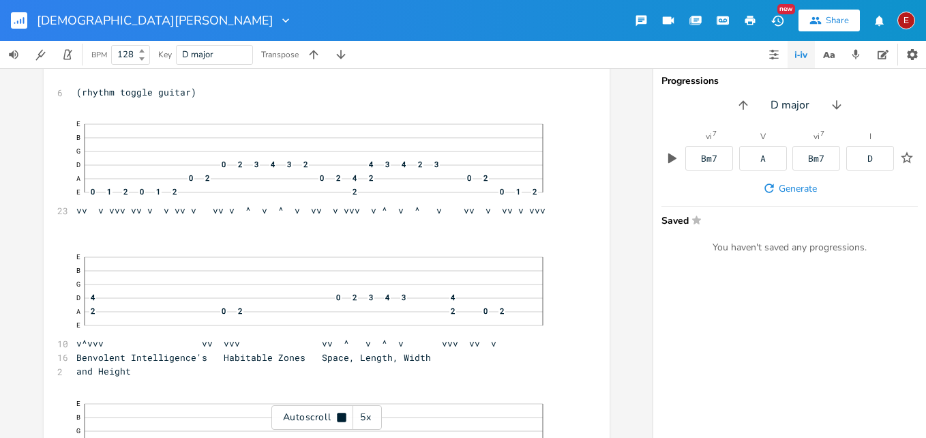
click at [341, 416] on icon at bounding box center [341, 417] width 9 height 9
click at [341, 416] on icon at bounding box center [342, 417] width 8 height 9
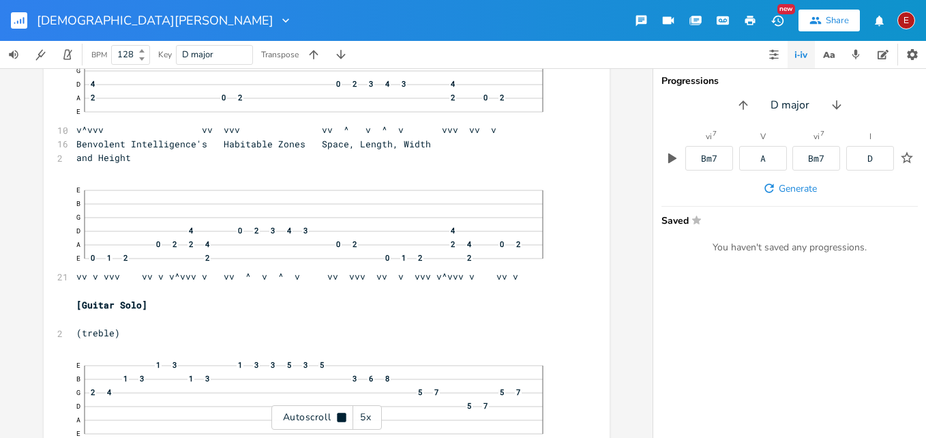
click at [341, 416] on icon at bounding box center [341, 417] width 9 height 9
click at [341, 416] on icon at bounding box center [342, 417] width 8 height 9
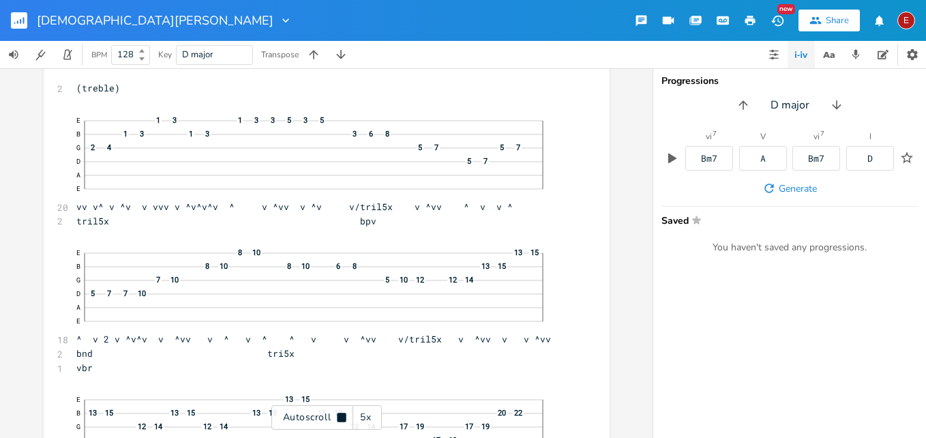
click at [341, 416] on icon at bounding box center [341, 417] width 9 height 9
click at [114, 344] on span "E 8 10 13 15 B 8 10 8 10 6 8 13 15 G 7 10 5 10 12 12 14 D 5 7 7 10 A E ^ v 2 v …" at bounding box center [319, 292] width 487 height 103
click at [116, 344] on span "E 8 10 13 15 B 8 10 8 10 6 8 13 15 G 7 10 5 10 12 12 14 D 5 7 7 10 A E ^ v v ^v…" at bounding box center [319, 292] width 487 height 103
click at [340, 413] on icon at bounding box center [341, 417] width 11 height 11
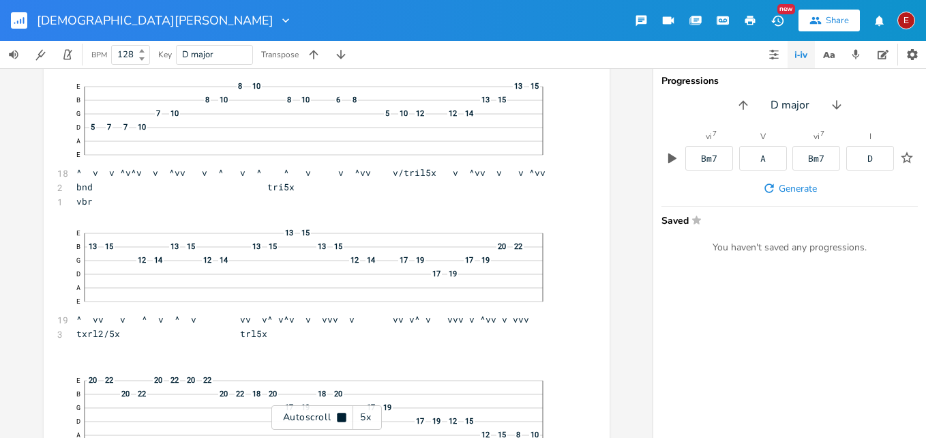
click at [340, 413] on icon at bounding box center [341, 417] width 11 height 11
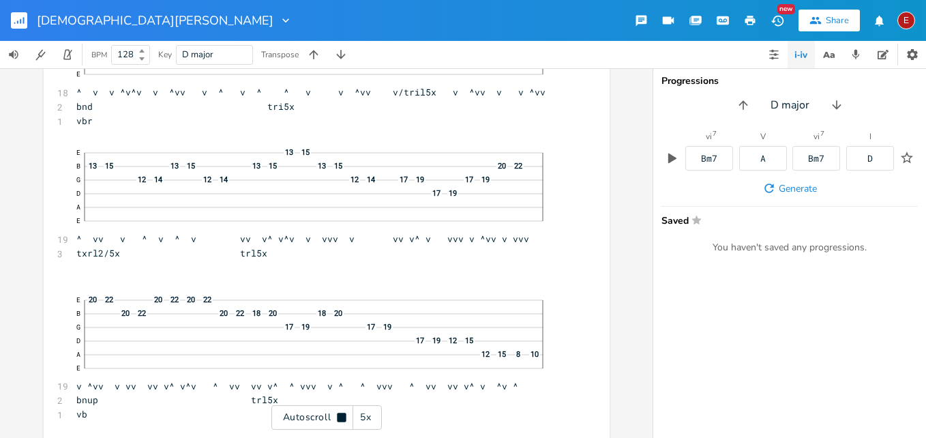
scroll to position [18627, 0]
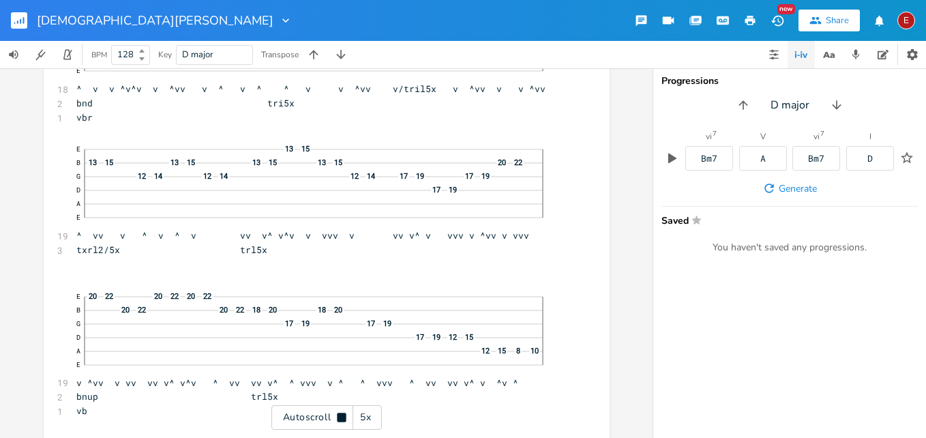
click at [340, 413] on icon at bounding box center [341, 417] width 11 height 11
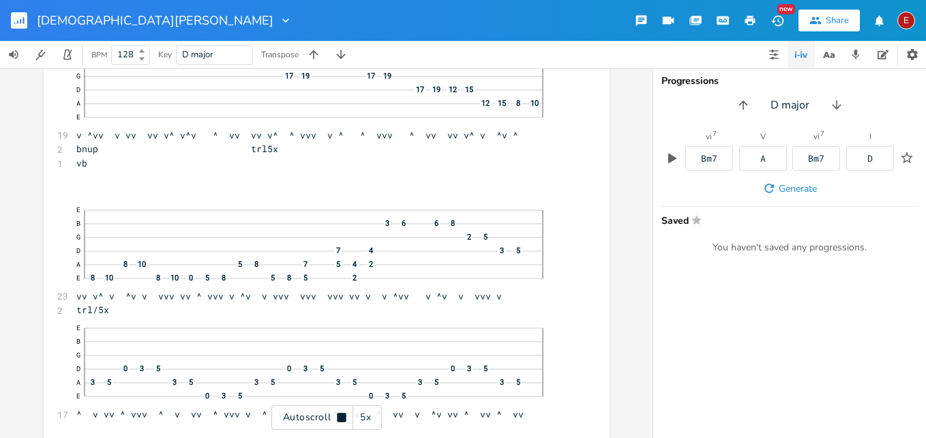
click at [340, 413] on icon at bounding box center [341, 417] width 11 height 11
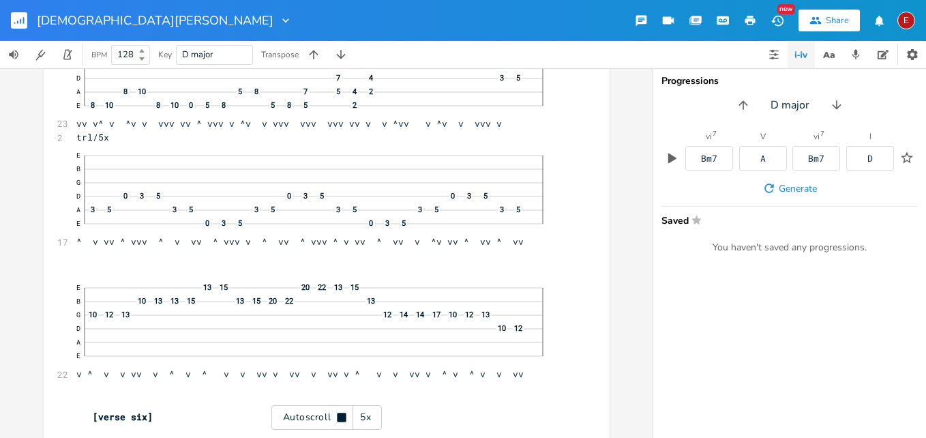
scroll to position [19050, 0]
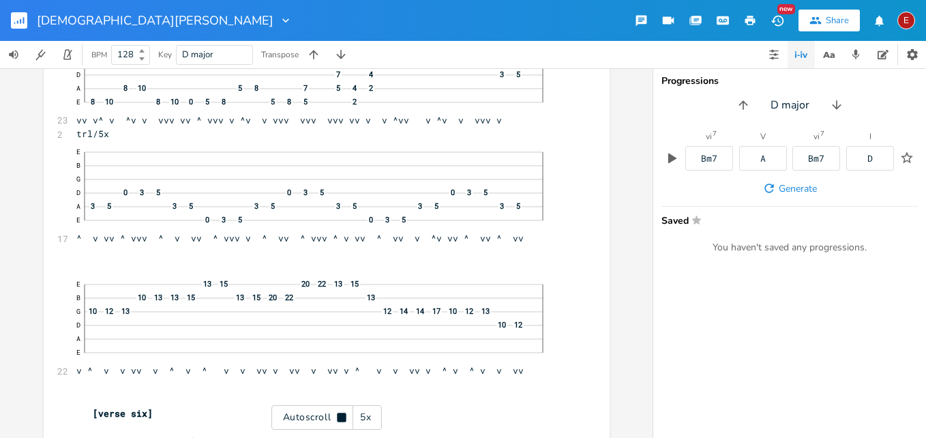
click at [340, 413] on icon at bounding box center [341, 417] width 11 height 11
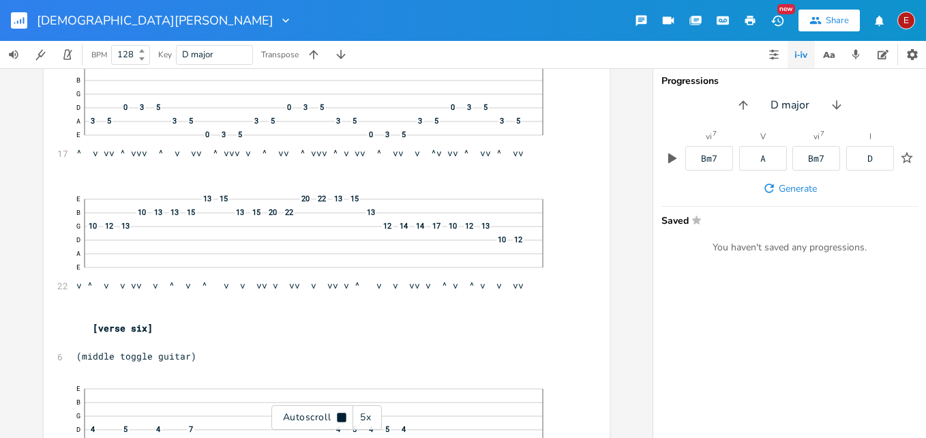
click at [340, 413] on icon at bounding box center [341, 417] width 11 height 11
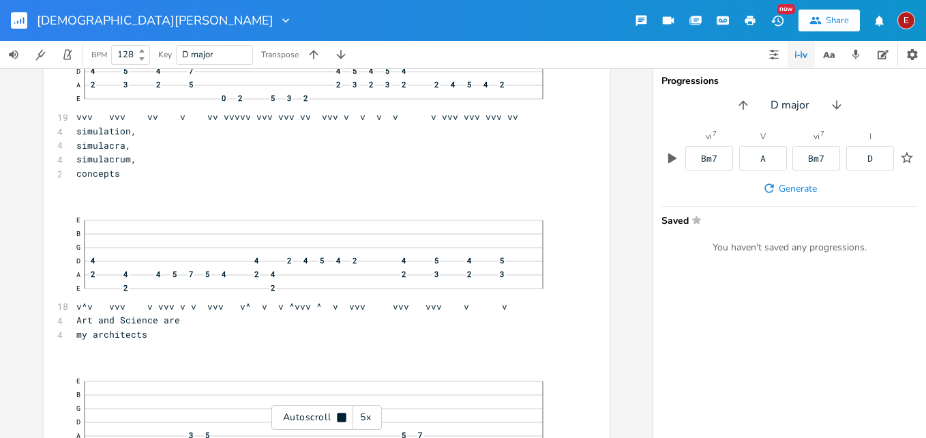
click at [340, 413] on icon at bounding box center [341, 417] width 11 height 11
click at [342, 415] on icon at bounding box center [341, 417] width 11 height 11
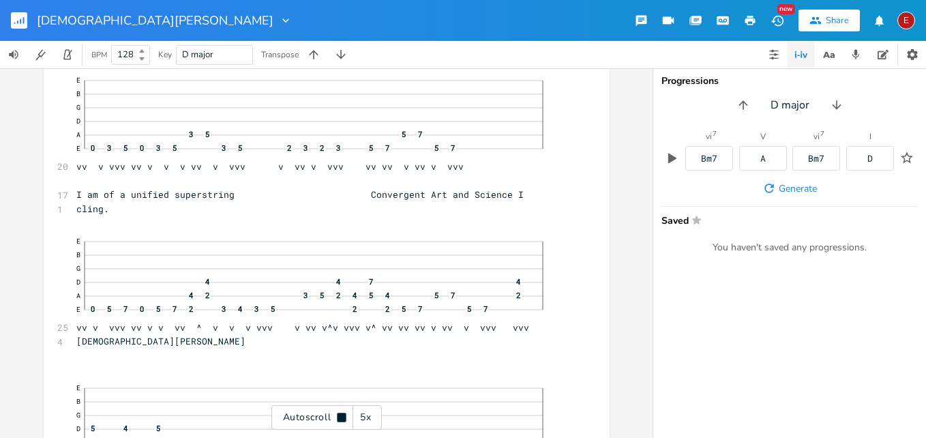
click at [342, 415] on icon at bounding box center [341, 417] width 9 height 9
click at [342, 415] on icon at bounding box center [341, 417] width 11 height 11
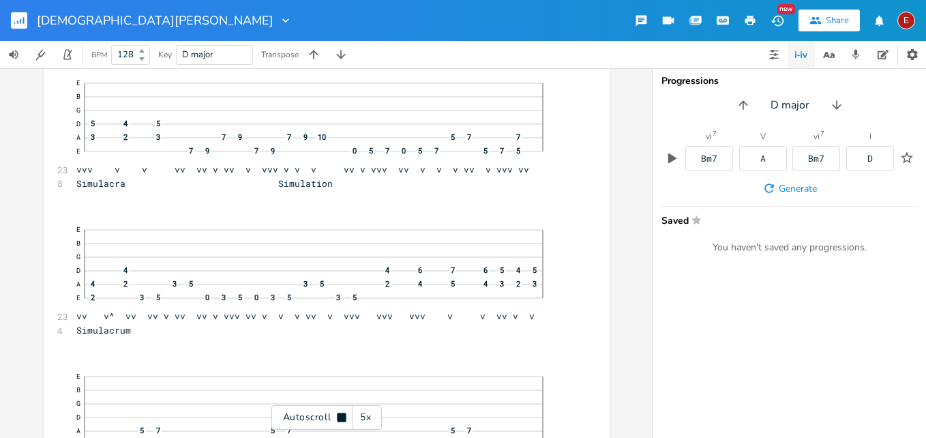
click at [342, 415] on icon at bounding box center [341, 417] width 9 height 9
click at [342, 415] on icon at bounding box center [341, 417] width 11 height 11
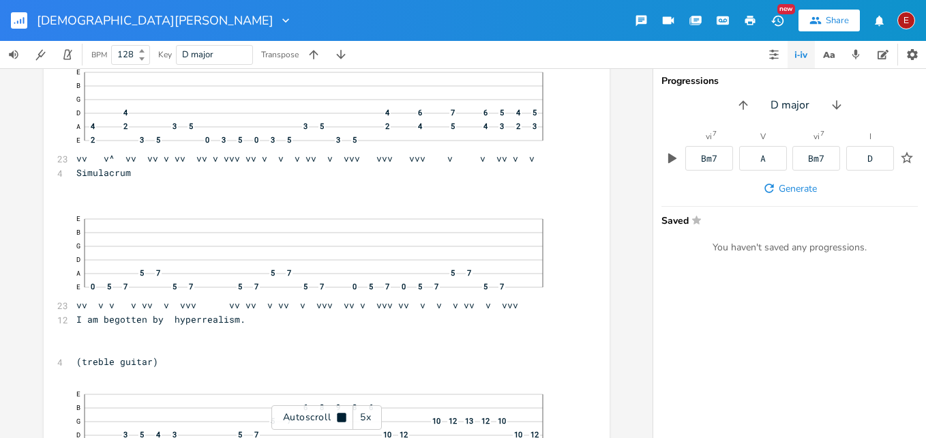
click at [342, 415] on icon at bounding box center [341, 417] width 9 height 9
click at [342, 415] on icon at bounding box center [341, 417] width 11 height 11
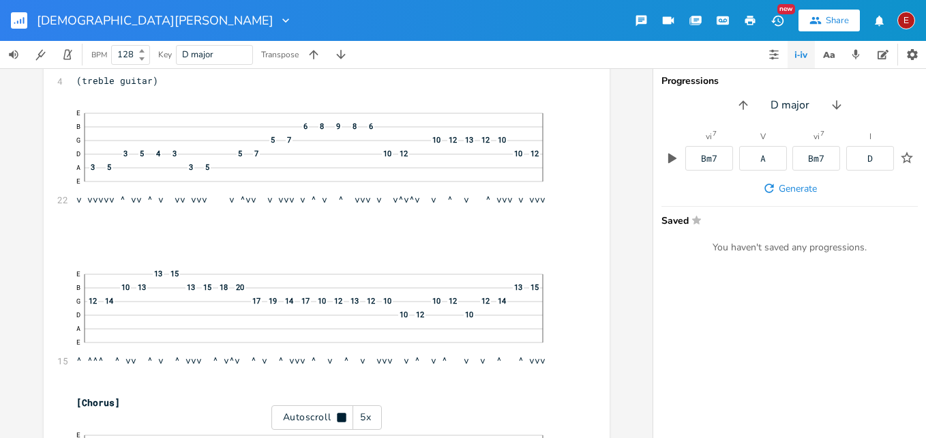
click at [342, 415] on icon at bounding box center [341, 417] width 9 height 9
click at [342, 415] on icon at bounding box center [341, 417] width 11 height 11
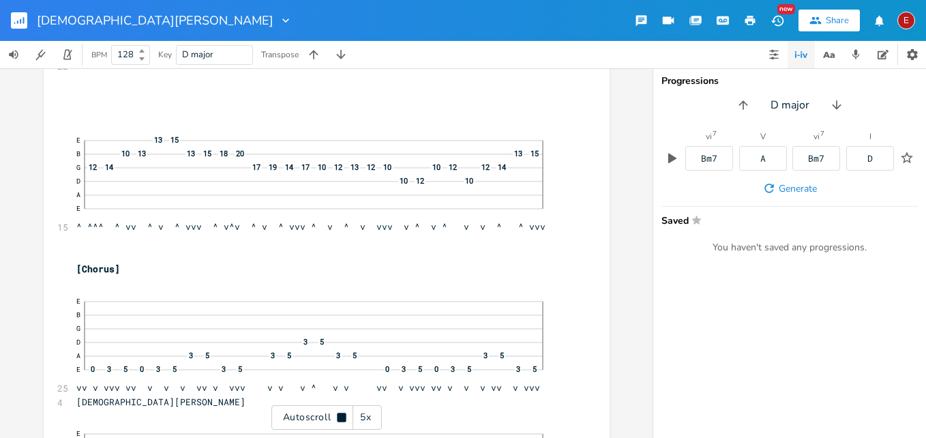
click at [342, 415] on icon at bounding box center [341, 417] width 9 height 9
click at [342, 415] on icon at bounding box center [341, 417] width 11 height 11
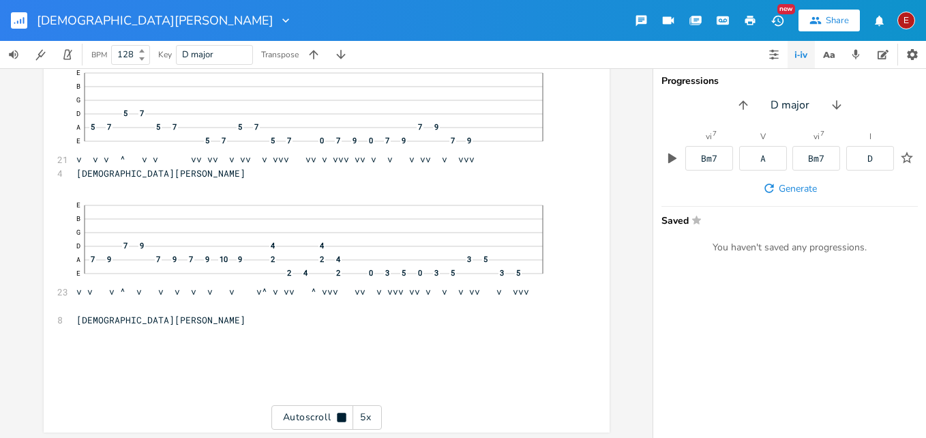
scroll to position [21167, 0]
click at [903, 19] on div "E" at bounding box center [906, 21] width 18 height 18
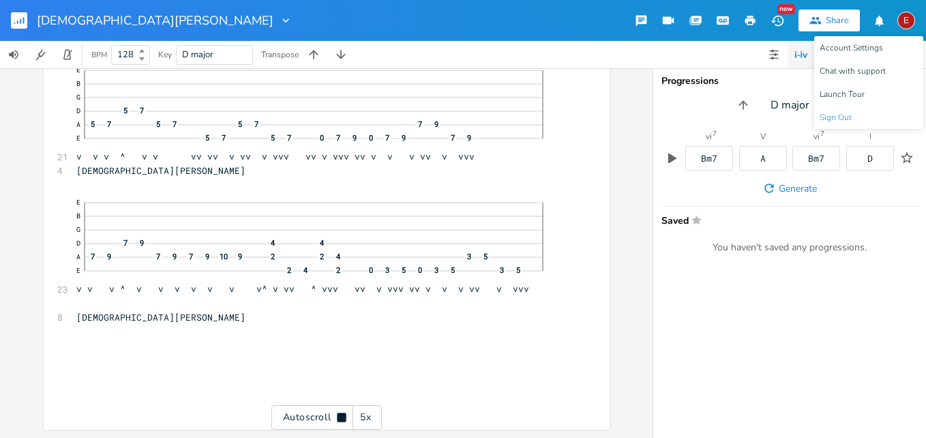
click at [845, 116] on span "Sign Out" at bounding box center [836, 117] width 32 height 9
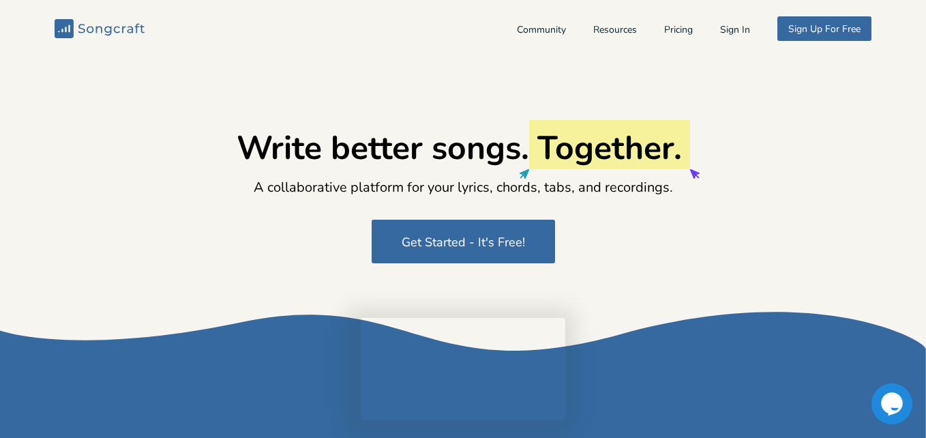
type input "[EMAIL_ADDRESS][DOMAIN_NAME]"
